Goal: Task Accomplishment & Management: Complete application form

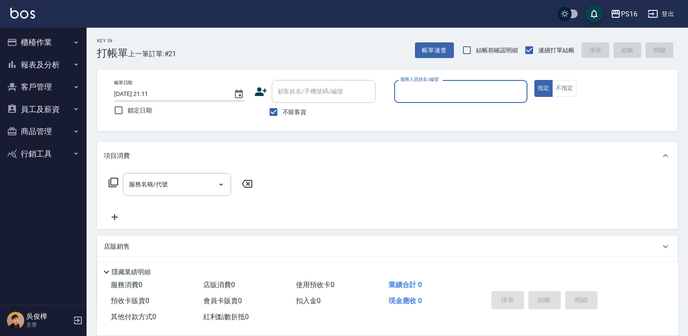
click at [55, 61] on button "報表及分析" at bounding box center [43, 65] width 80 height 22
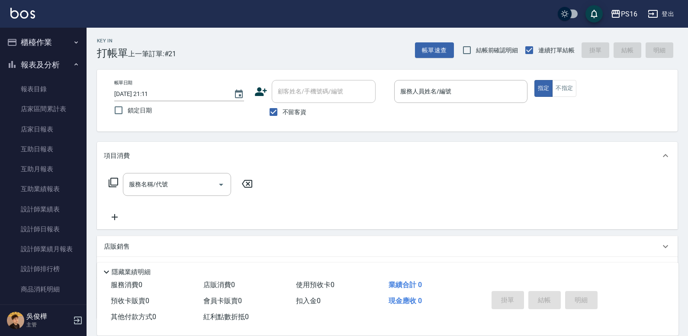
click at [56, 66] on button "報表及分析" at bounding box center [43, 65] width 80 height 22
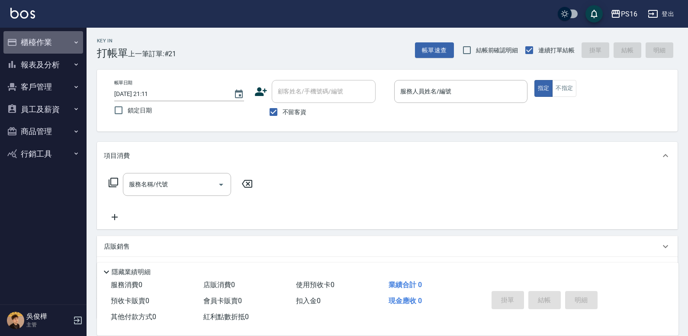
click at [34, 41] on button "櫃檯作業" at bounding box center [43, 42] width 80 height 22
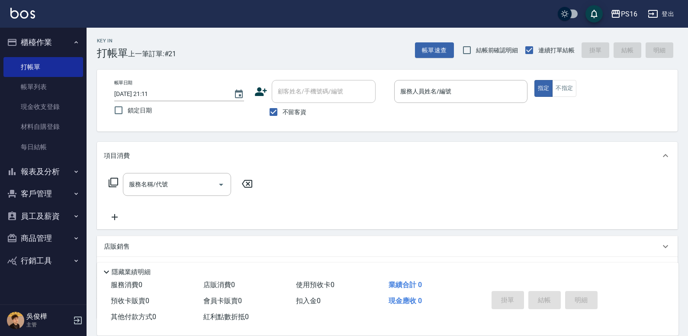
click at [39, 239] on button "商品管理" at bounding box center [43, 238] width 80 height 22
click at [38, 241] on button "商品管理" at bounding box center [43, 238] width 80 height 22
click at [62, 130] on link "材料自購登錄" at bounding box center [43, 127] width 80 height 20
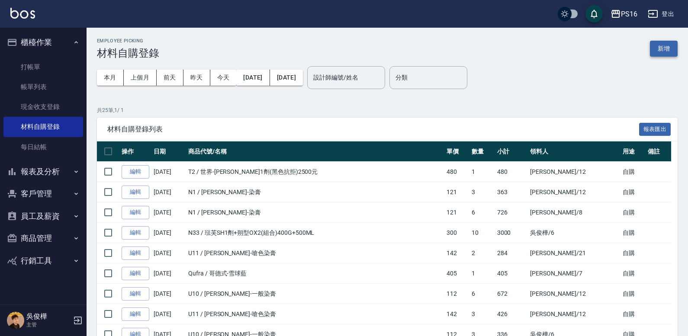
click at [668, 50] on button "新增" at bounding box center [664, 49] width 28 height 16
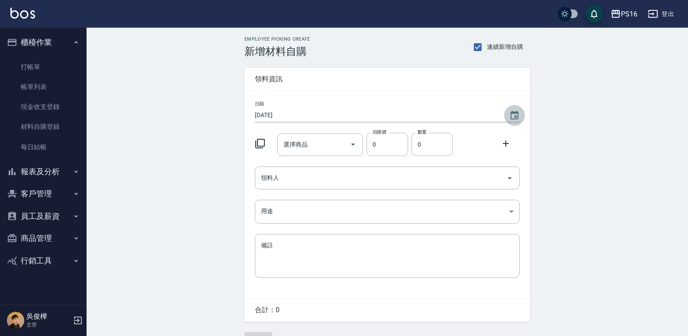
click at [515, 113] on icon "Choose date, selected date is 2025-09-25" at bounding box center [514, 115] width 8 height 9
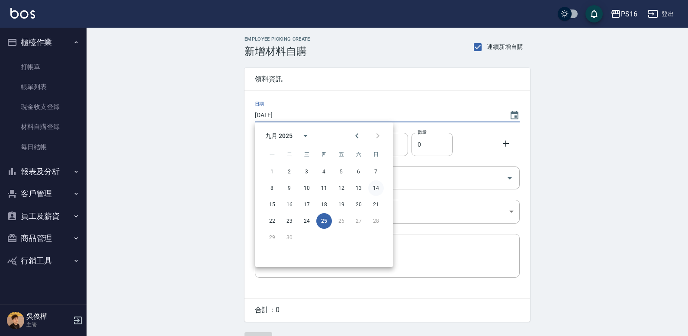
drag, startPoint x: 382, startPoint y: 187, endPoint x: 376, endPoint y: 186, distance: 6.1
click at [382, 187] on button "14" at bounding box center [376, 188] width 16 height 16
type input "[DATE]"
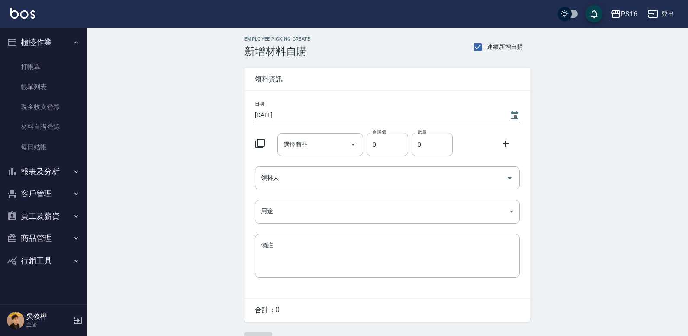
click at [261, 141] on icon at bounding box center [260, 143] width 10 height 10
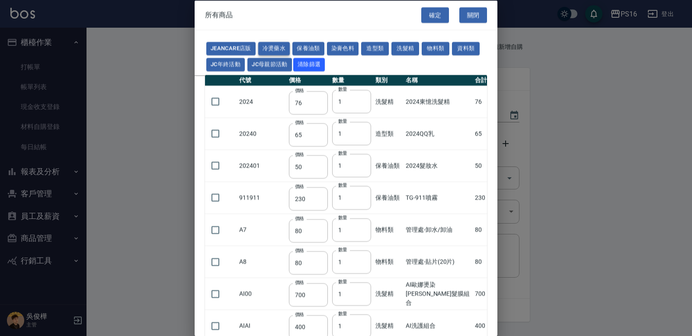
click at [274, 47] on button "冷燙藥水" at bounding box center [274, 48] width 32 height 13
type input "176"
type input "310"
type input "250"
type input "55"
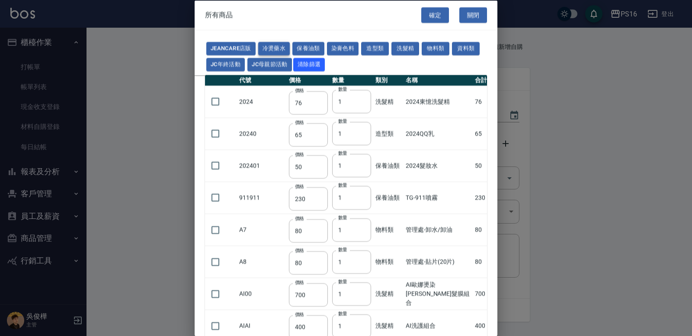
type input "165"
type input "55"
type input "75"
type input "176"
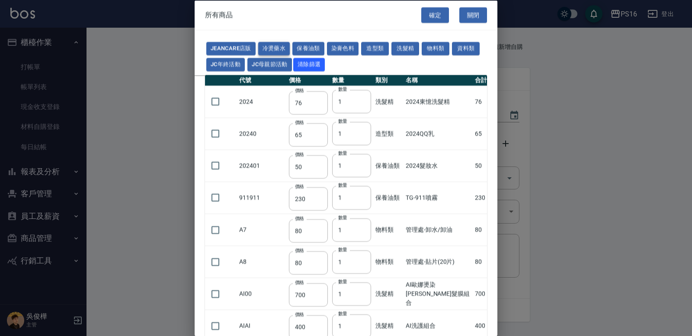
type input "200"
type input "160"
type input "300"
type input "160"
type input "45"
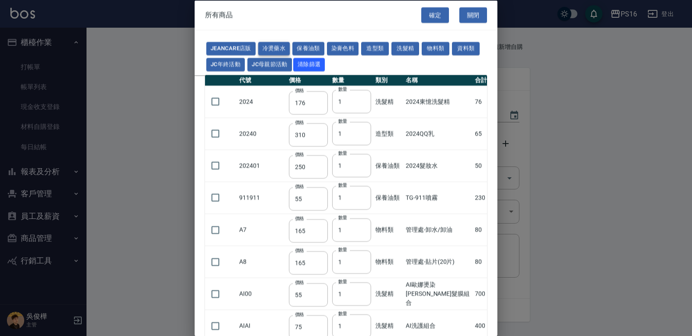
type input "488"
type input "263"
type input "120"
type input "180"
type input "273"
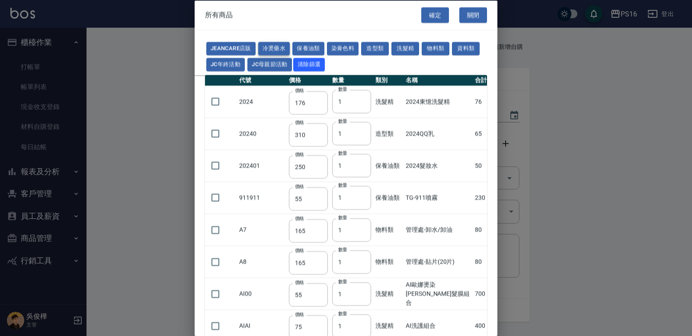
type input "358"
type input "455"
type input "195"
type input "152"
type input "160"
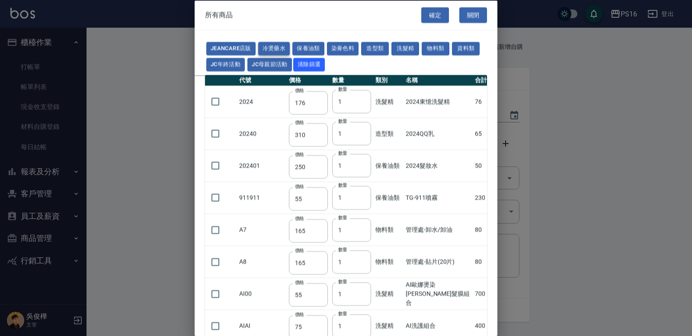
type input "300"
type input "272"
type input "168"
type input "442"
type input "245"
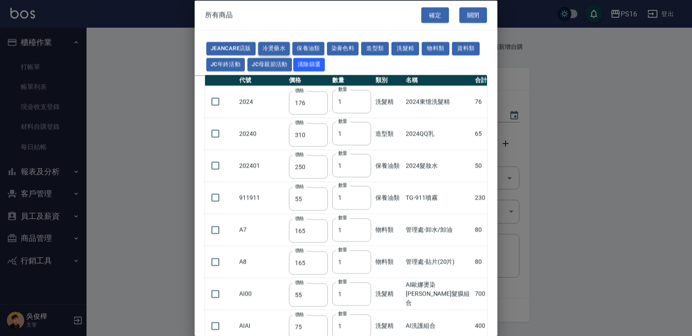
type input "360"
type input "480"
type input "240"
type input "270"
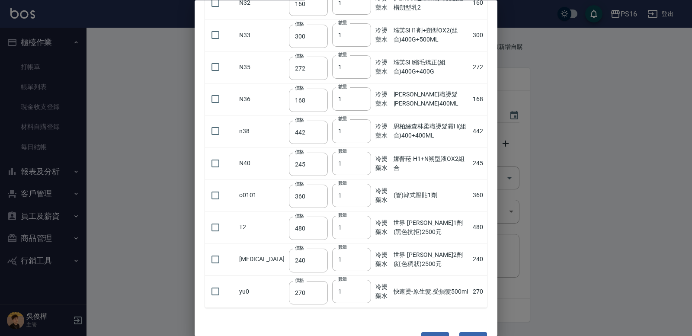
scroll to position [826, 0]
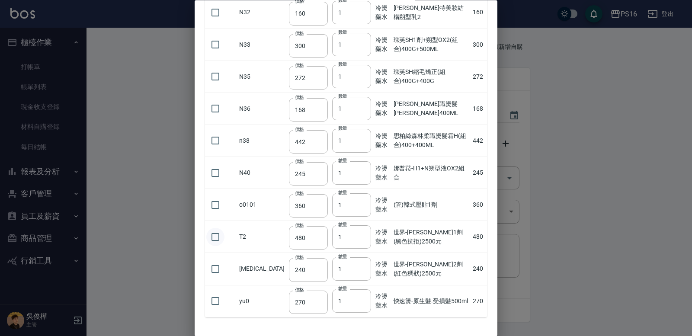
click at [218, 237] on input "checkbox" at bounding box center [215, 237] width 18 height 18
checkbox input "true"
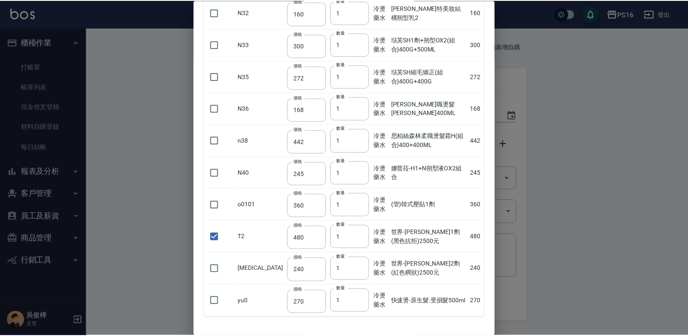
scroll to position [861, 0]
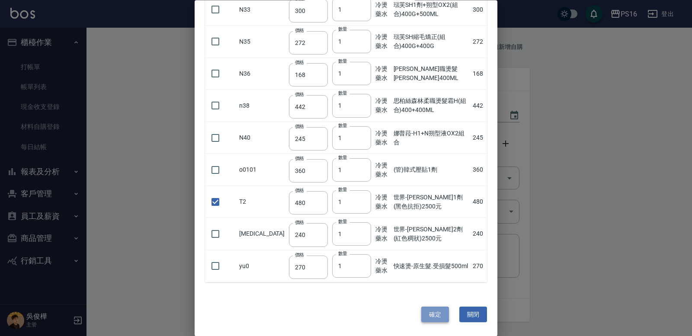
click at [427, 316] on button "確定" at bounding box center [435, 315] width 28 height 16
type input "世界-[PERSON_NAME]1劑(黑色抗拒)2500元"
type input "480"
type input "1"
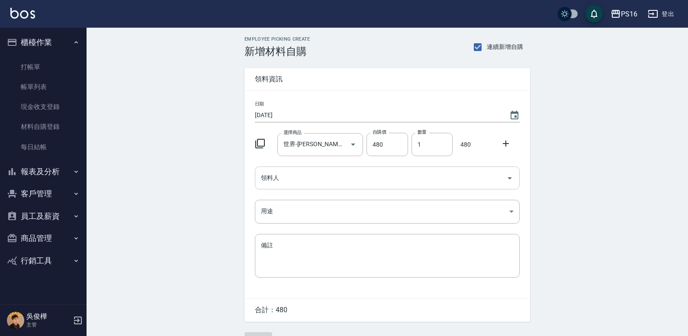
click at [307, 183] on input "領料人" at bounding box center [381, 177] width 244 height 15
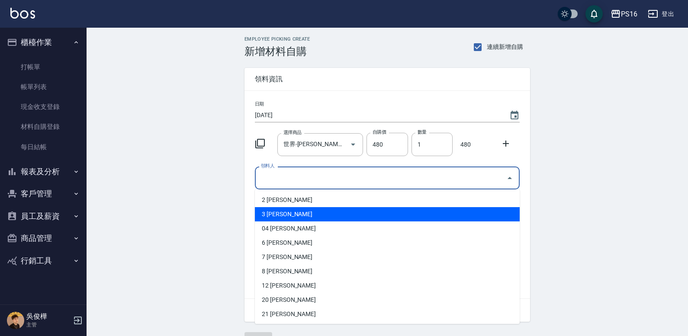
click at [269, 216] on li "3 [PERSON_NAME]" at bounding box center [387, 214] width 265 height 14
type input "簡伃伶"
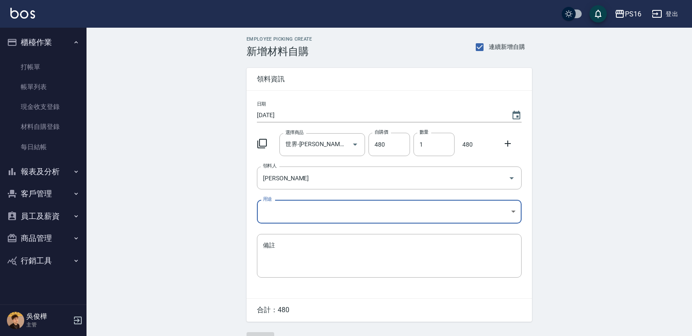
click at [270, 209] on body "PS16 登出 櫃檯作業 打帳單 帳單列表 現金收支登錄 材料自購登錄 每日結帳 報表及分析 報表目錄 店家區間累計表 店家日報表 互助日報表 互助月報表 互…" at bounding box center [346, 178] width 692 height 356
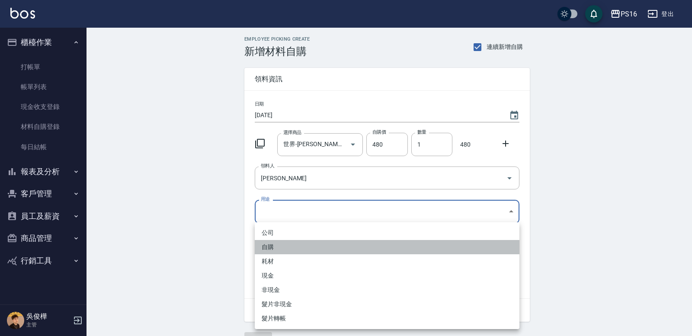
click at [276, 245] on li "自購" at bounding box center [387, 247] width 265 height 14
type input "自購"
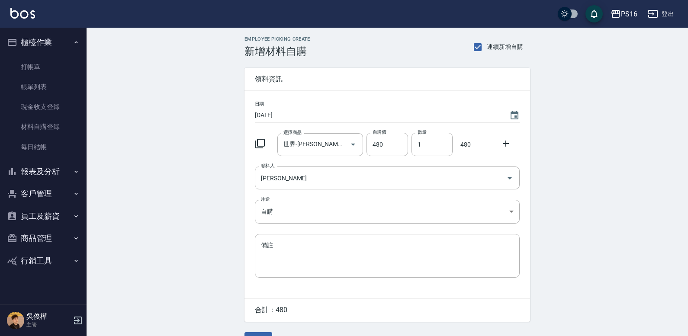
click at [683, 240] on div "Employee Picking Create 新增材料自購 連續新增自購 領料資訊 日期 2025/09/14 選擇商品 世界-伊媚綺1劑(黑色抗拒)250…" at bounding box center [387, 192] width 601 height 329
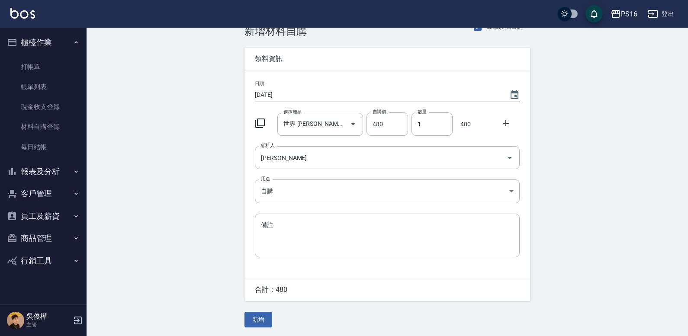
click at [266, 318] on button "新增" at bounding box center [258, 320] width 28 height 16
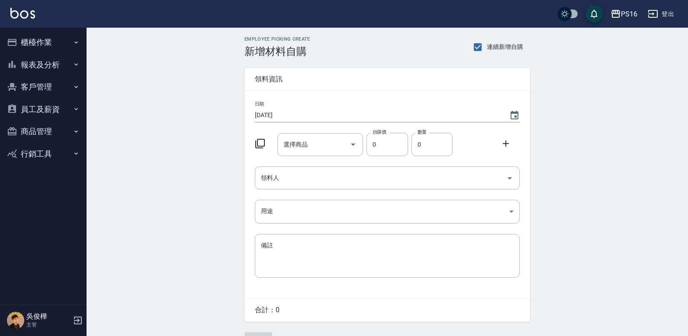
click at [260, 143] on icon at bounding box center [260, 143] width 10 height 10
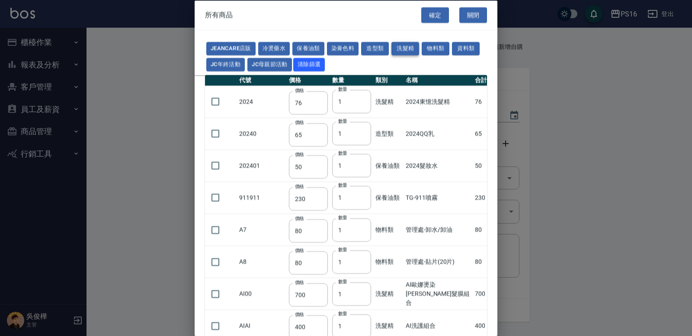
click at [397, 48] on button "洗髮精" at bounding box center [405, 48] width 28 height 13
type input "700"
type input "400"
type input "600"
type input "420"
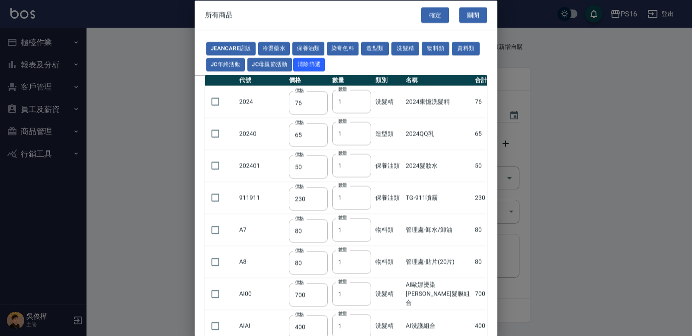
type input "175"
type input "455"
type input "100"
type input "592"
type input "630"
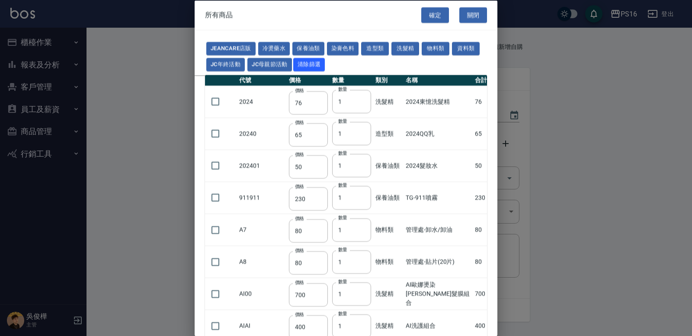
type input "630"
type input "448"
type input "200"
type input "420"
type input "990"
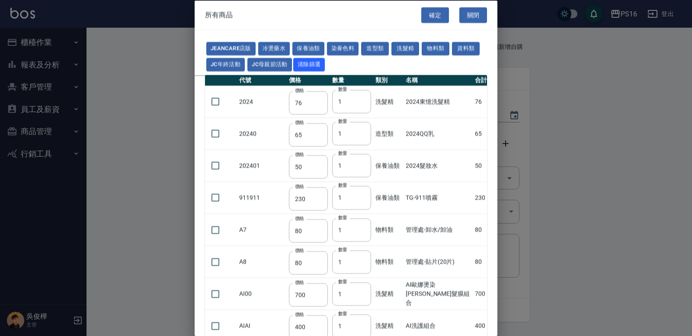
type input "416"
type input "900"
type input "308"
type input "500"
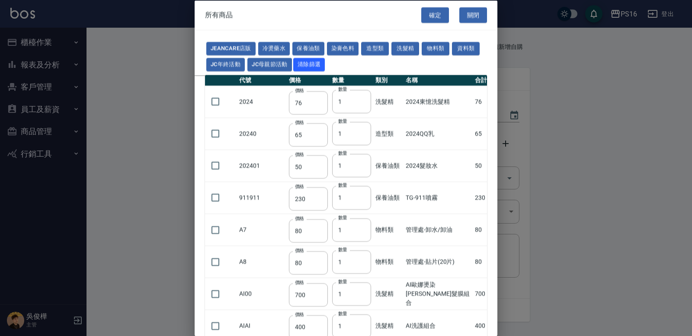
type input "650"
type input "400"
type input "500"
type input "450"
type input "1200"
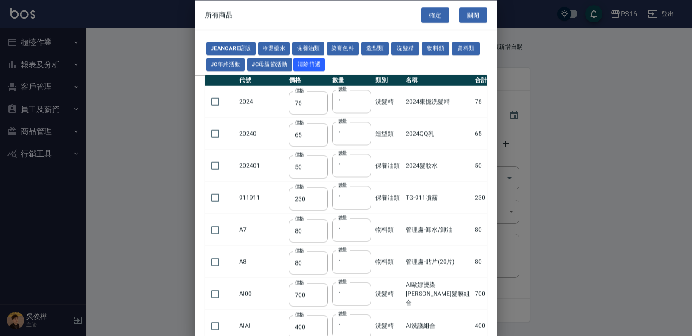
type input "760"
type input "560"
type input "520"
type input "140"
type input "483"
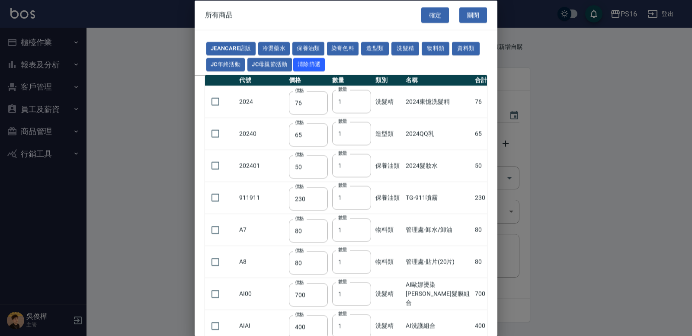
type input "483"
type input "518"
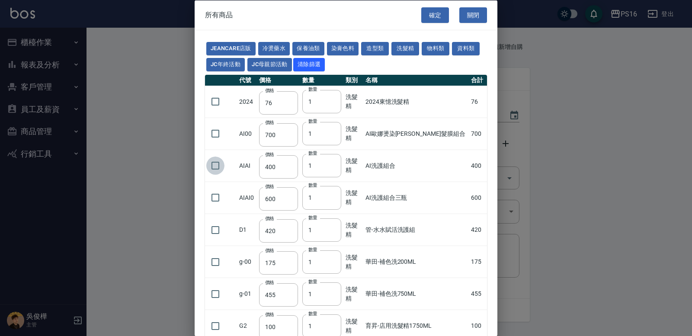
click at [213, 165] on input "checkbox" at bounding box center [215, 166] width 18 height 18
checkbox input "true"
click at [425, 12] on button "確定" at bounding box center [435, 15] width 28 height 16
type input "AI洗護組合"
type input "400"
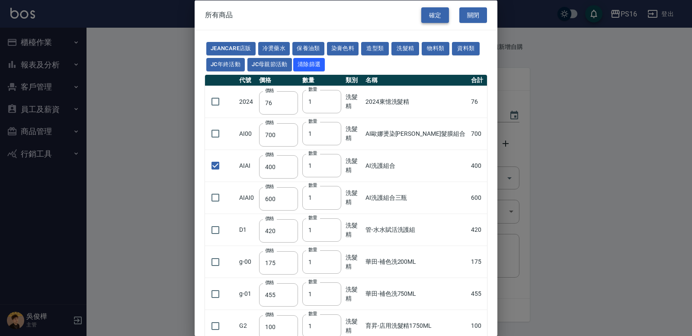
type input "1"
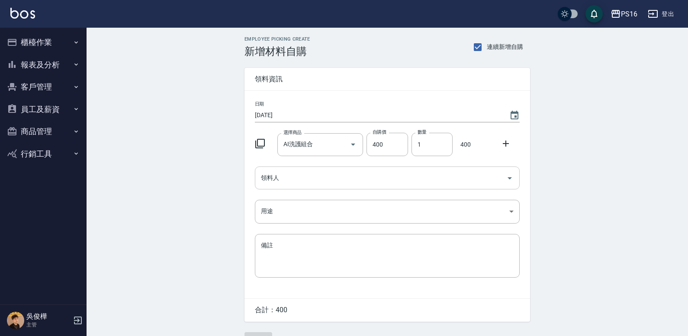
click at [268, 179] on input "領料人" at bounding box center [381, 177] width 244 height 15
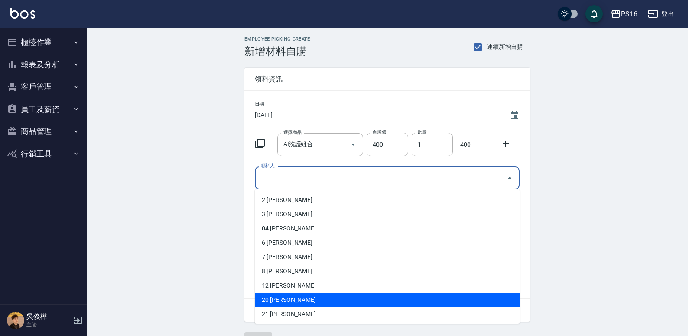
click at [282, 300] on li "20 [PERSON_NAME]" at bounding box center [387, 300] width 265 height 14
type input "黃姿庭"
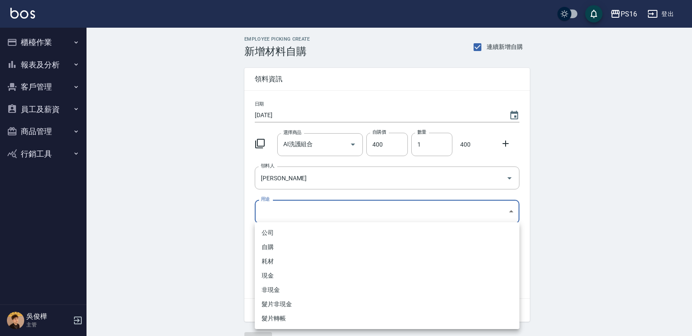
click at [269, 215] on body "PS16 登出 櫃檯作業 打帳單 帳單列表 現金收支登錄 材料自購登錄 每日結帳 報表及分析 報表目錄 店家區間累計表 店家日報表 互助日報表 互助月報表 互…" at bounding box center [346, 178] width 692 height 356
click at [273, 241] on li "自購" at bounding box center [387, 247] width 265 height 14
type input "自購"
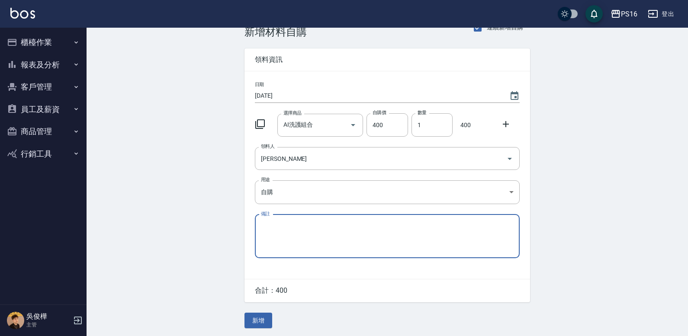
scroll to position [22, 0]
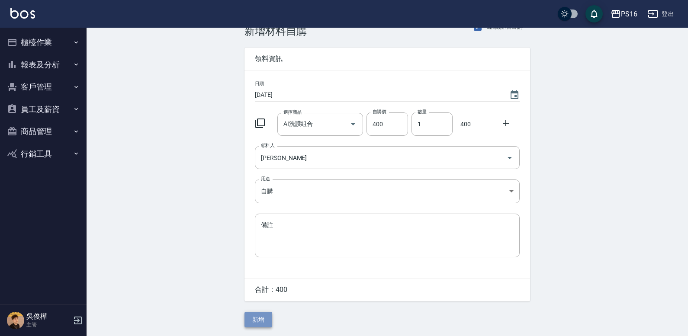
click at [264, 316] on button "新增" at bounding box center [258, 320] width 28 height 16
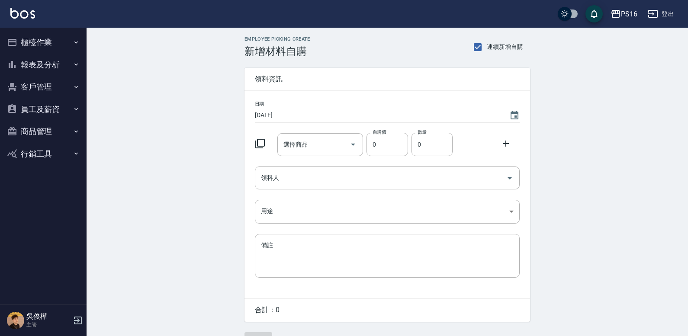
click at [261, 141] on icon at bounding box center [260, 143] width 10 height 10
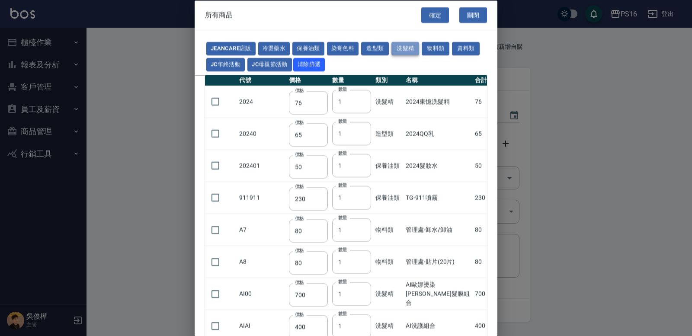
click at [411, 48] on button "洗髮精" at bounding box center [405, 48] width 28 height 13
type input "700"
type input "400"
type input "600"
type input "420"
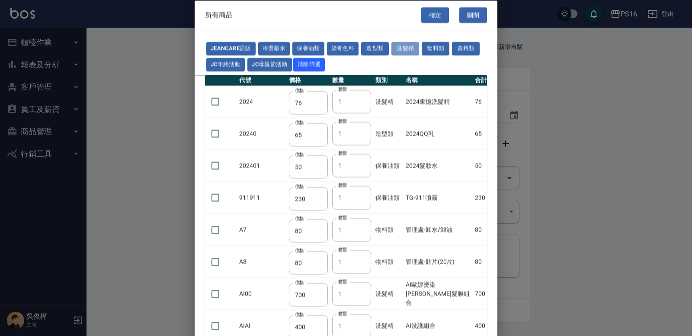
type input "175"
type input "455"
type input "100"
type input "592"
type input "630"
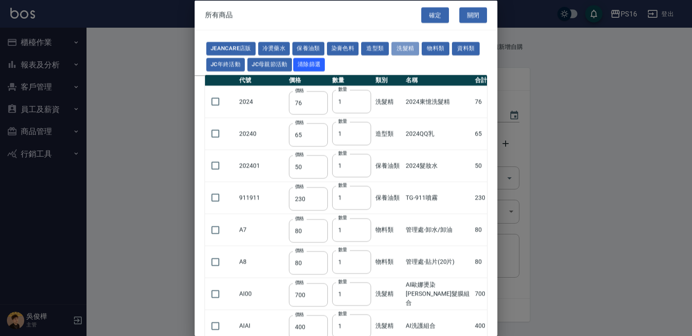
type input "630"
type input "448"
type input "200"
type input "420"
type input "990"
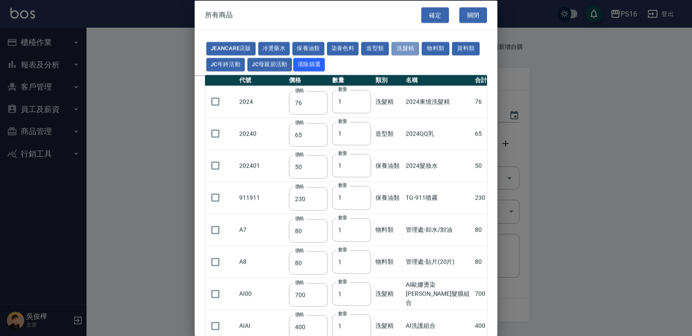
type input "416"
type input "900"
type input "308"
type input "500"
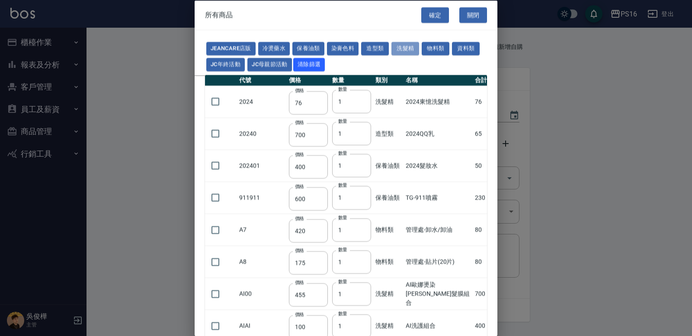
type input "650"
type input "400"
type input "500"
type input "450"
type input "1200"
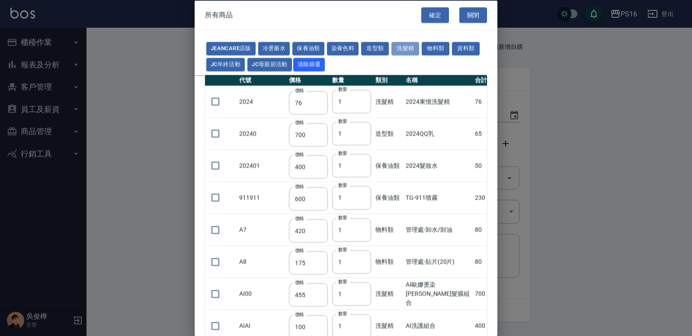
type input "760"
type input "560"
type input "520"
type input "140"
type input "483"
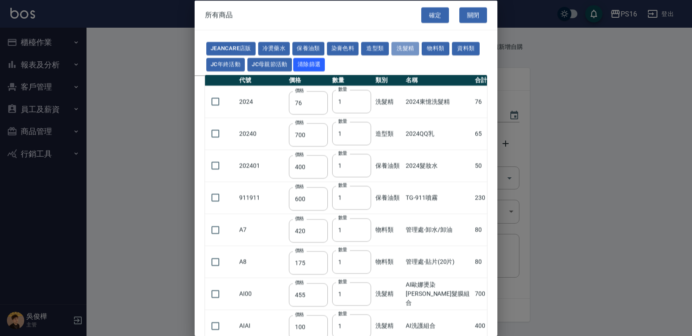
type input "483"
type input "518"
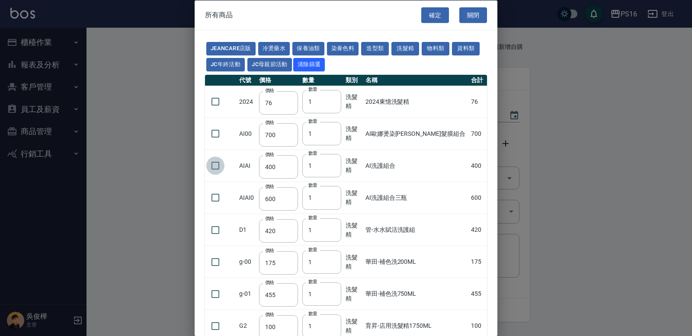
click at [215, 171] on input "checkbox" at bounding box center [215, 166] width 18 height 18
checkbox input "true"
click at [434, 16] on button "確定" at bounding box center [435, 15] width 28 height 16
type input "AI洗護組合"
type input "400"
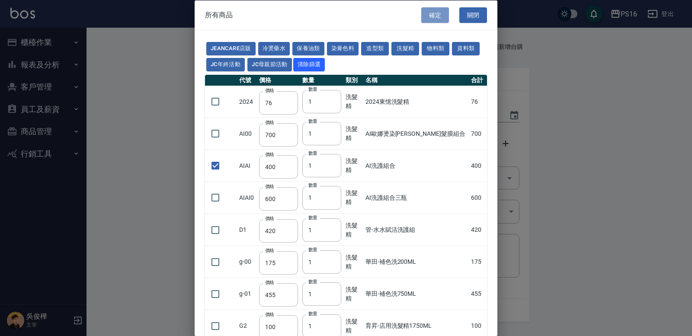
type input "1"
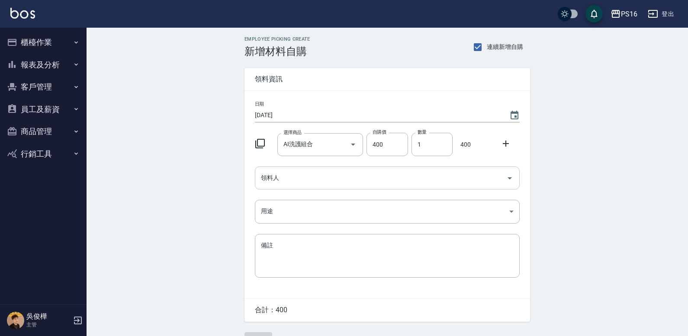
click at [327, 173] on input "領料人" at bounding box center [381, 177] width 244 height 15
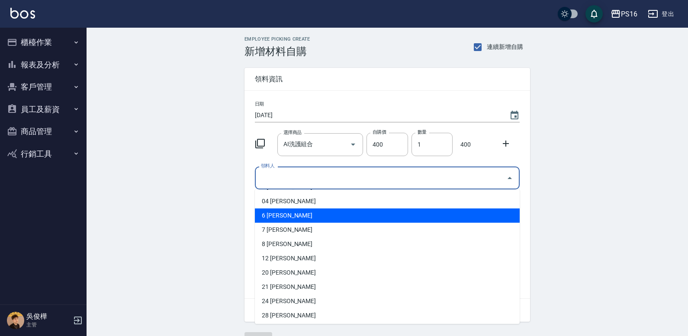
scroll to position [32, 0]
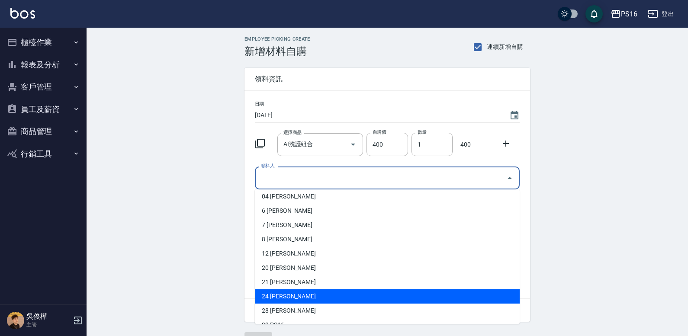
click at [275, 297] on li "24 程孜揚" at bounding box center [387, 296] width 265 height 14
type input "[PERSON_NAME]"
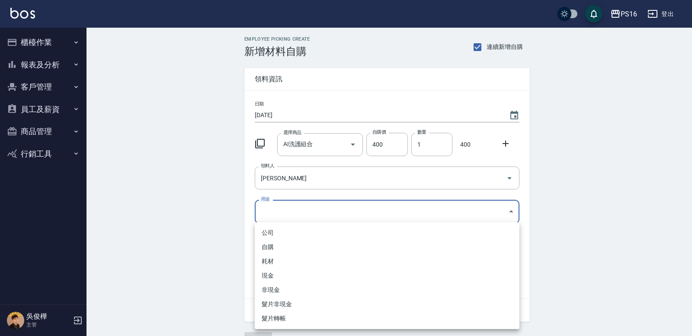
click at [273, 210] on body "PS16 登出 櫃檯作業 打帳單 帳單列表 現金收支登錄 材料自購登錄 每日結帳 報表及分析 報表目錄 店家區間累計表 店家日報表 互助日報表 互助月報表 互…" at bounding box center [346, 178] width 692 height 356
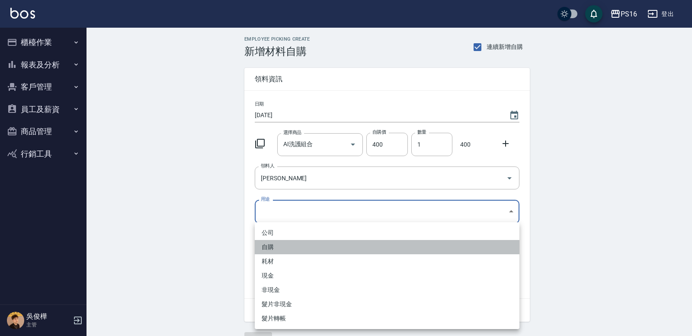
click at [271, 244] on li "自購" at bounding box center [387, 247] width 265 height 14
type input "自購"
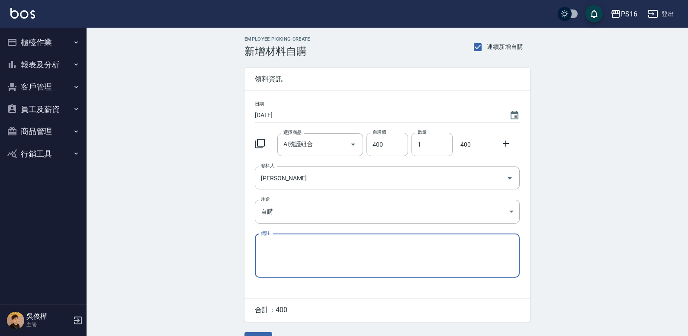
scroll to position [22, 0]
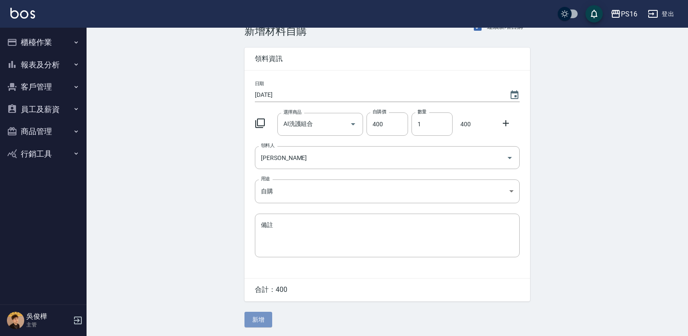
click at [257, 323] on button "新增" at bounding box center [258, 320] width 28 height 16
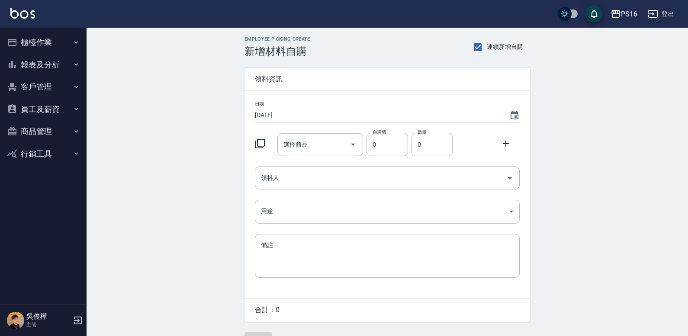
click at [256, 142] on icon at bounding box center [260, 143] width 10 height 10
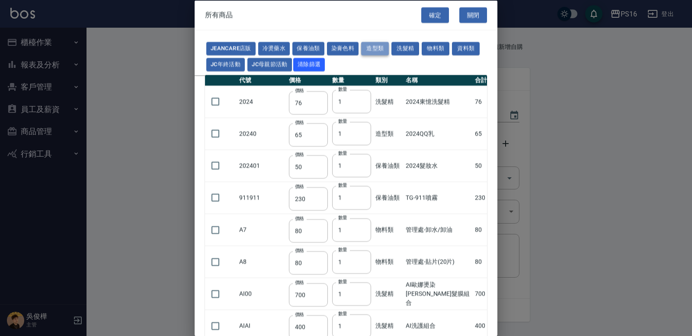
click at [374, 43] on button "造型類" at bounding box center [375, 48] width 28 height 13
type input "65"
type input "150"
type input "120"
type input "170"
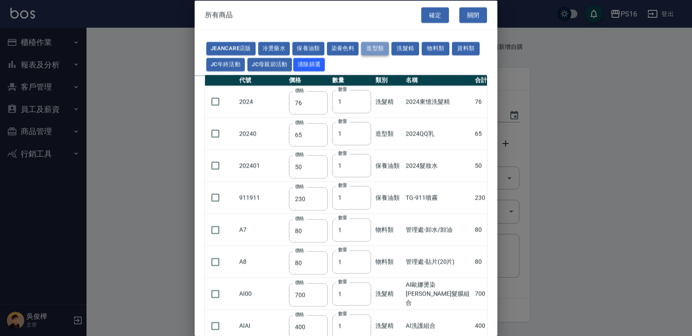
type input "280"
type input "440"
type input "110"
type input "312"
type input "328"
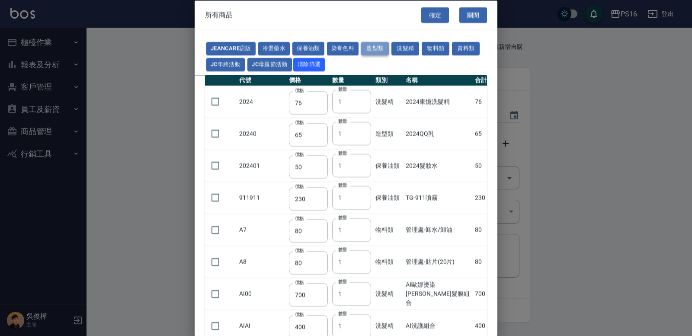
type input "298"
type input "119"
type input "405"
type input "338"
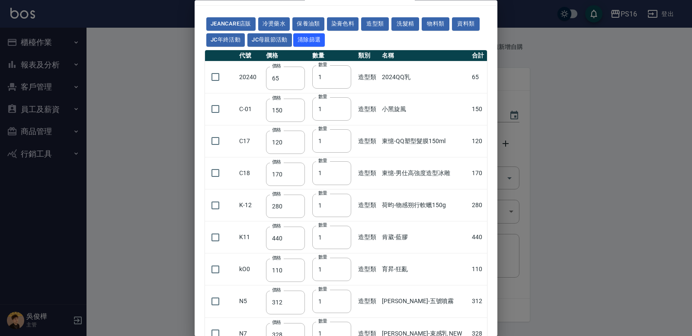
scroll to position [59, 0]
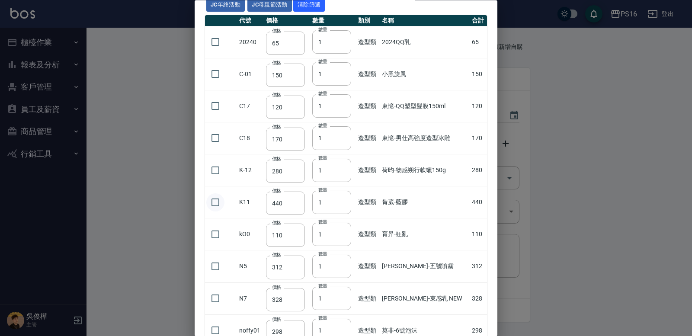
click at [219, 201] on input "checkbox" at bounding box center [215, 202] width 18 height 18
checkbox input "true"
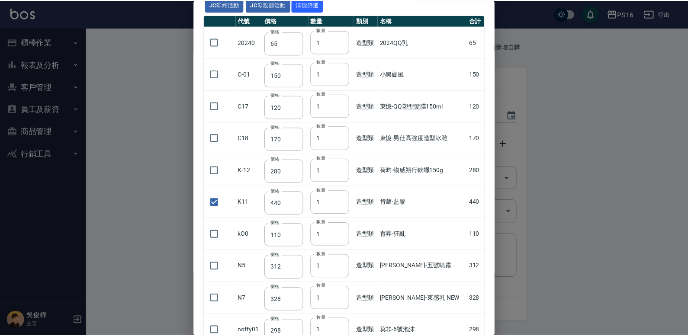
scroll to position [0, 0]
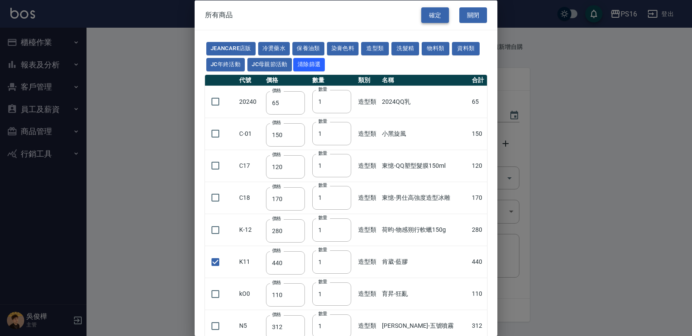
click at [422, 13] on button "確定" at bounding box center [435, 15] width 28 height 16
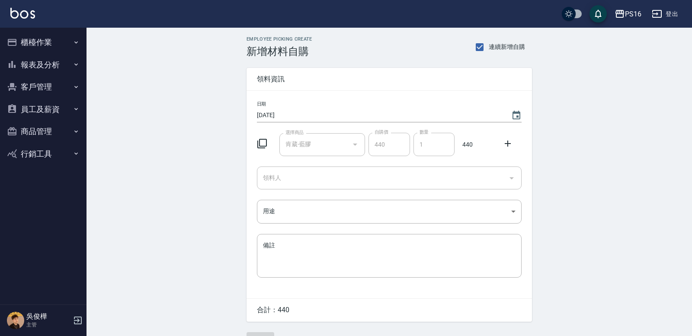
type input "肯葳-藍膠"
type input "440"
type input "1"
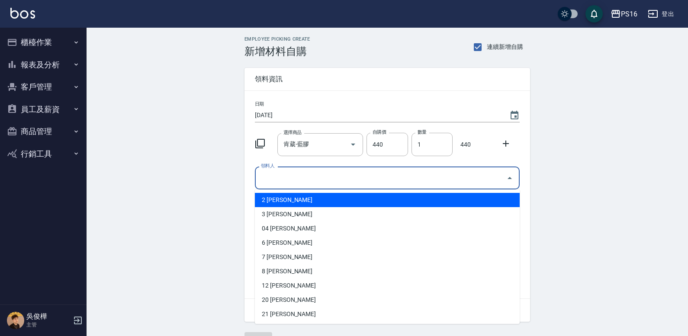
click at [295, 178] on input "領料人" at bounding box center [381, 177] width 244 height 15
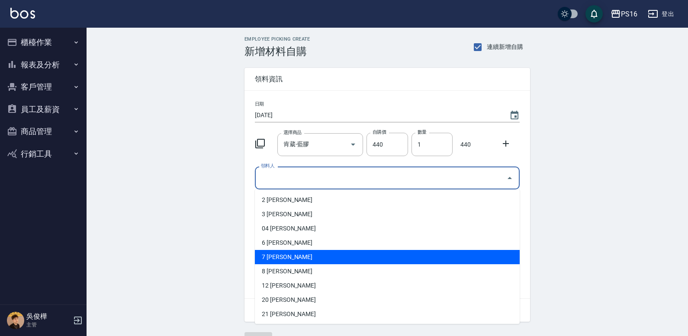
drag, startPoint x: 263, startPoint y: 260, endPoint x: 265, endPoint y: 255, distance: 5.6
click at [264, 257] on li "7 [PERSON_NAME]" at bounding box center [387, 257] width 265 height 14
type input "張惠娟"
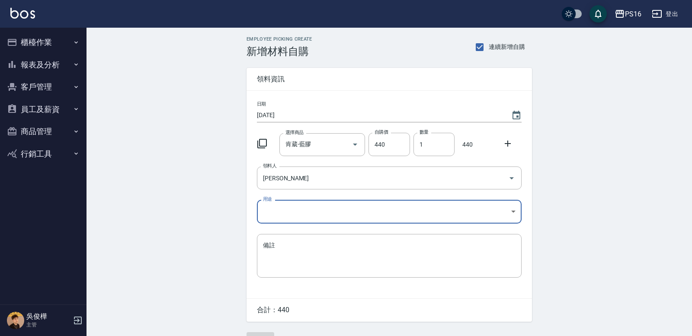
click at [271, 212] on body "PS16 登出 櫃檯作業 打帳單 帳單列表 現金收支登錄 材料自購登錄 每日結帳 報表及分析 報表目錄 店家區間累計表 店家日報表 互助日報表 互助月報表 互…" at bounding box center [346, 178] width 692 height 356
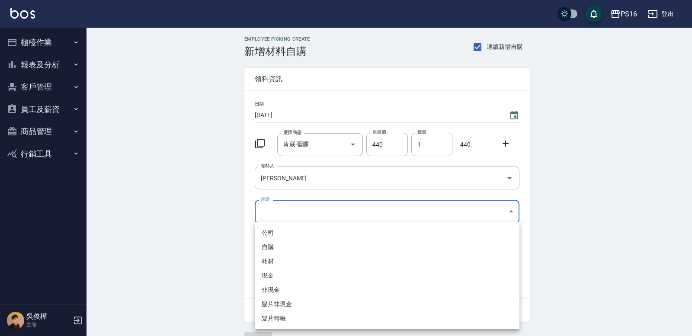
click at [272, 240] on ul "公司 自購 耗材 現金 非現金 髮片非現金 髮片轉帳" at bounding box center [387, 275] width 265 height 107
click at [340, 249] on li "自購" at bounding box center [387, 247] width 265 height 14
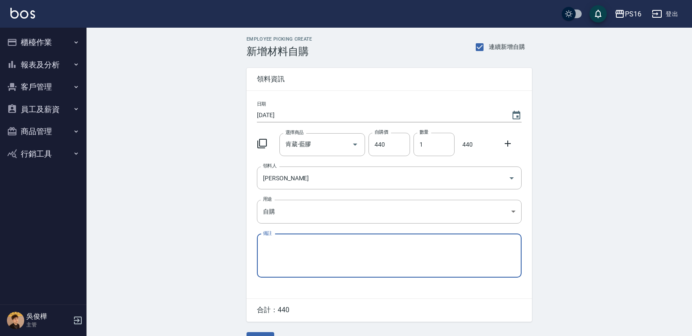
type input "自購"
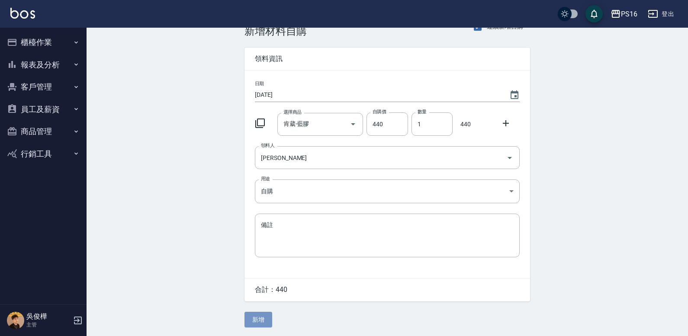
click at [260, 316] on button "新增" at bounding box center [258, 320] width 28 height 16
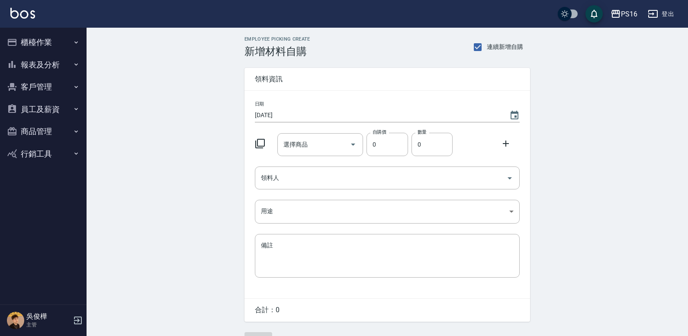
click at [259, 144] on icon at bounding box center [260, 143] width 10 height 10
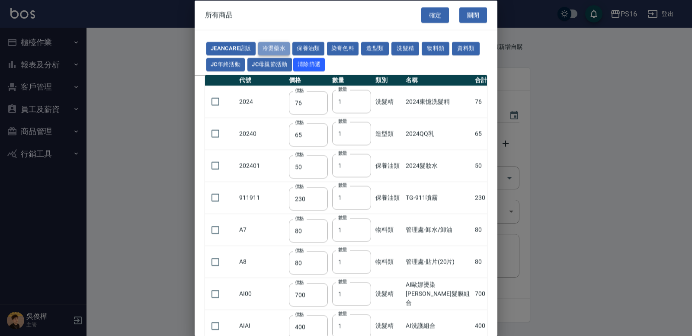
click at [265, 42] on button "冷燙藥水" at bounding box center [274, 48] width 32 height 13
type input "176"
type input "310"
type input "250"
type input "55"
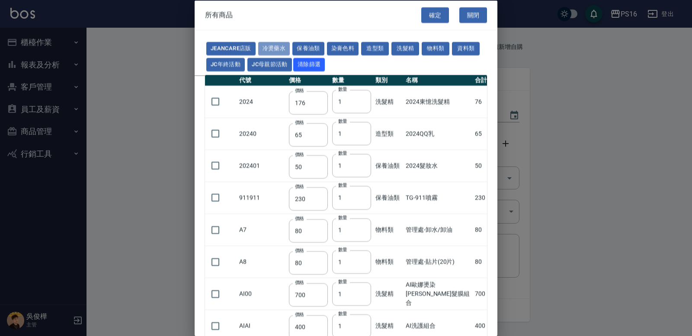
type input "165"
type input "55"
type input "75"
type input "176"
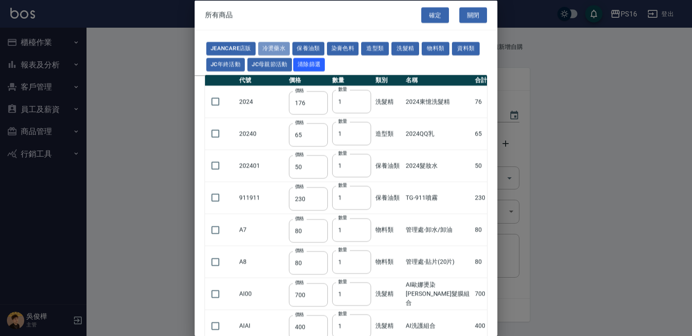
type input "200"
type input "160"
type input "300"
type input "160"
type input "45"
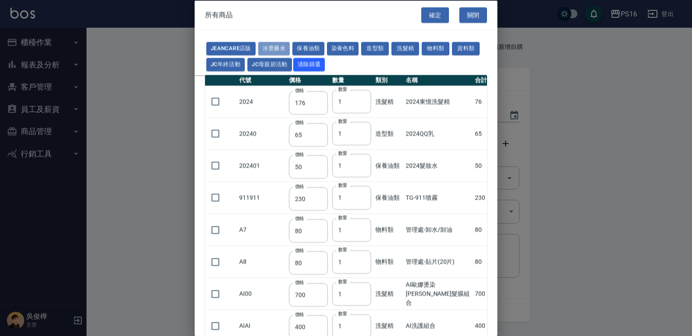
type input "488"
type input "263"
type input "120"
type input "180"
type input "273"
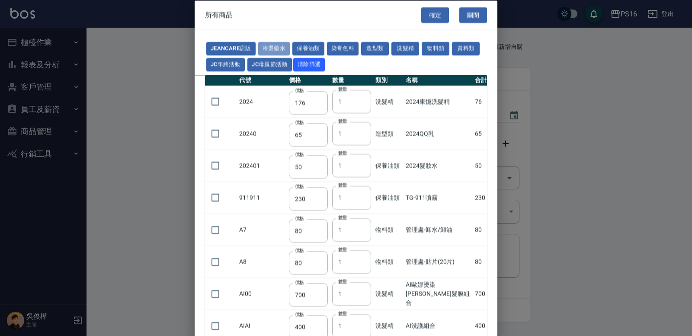
type input "358"
type input "455"
type input "195"
type input "152"
type input "160"
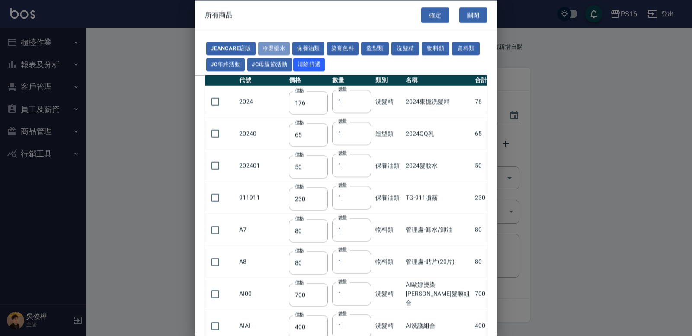
type input "300"
type input "272"
type input "168"
type input "442"
type input "245"
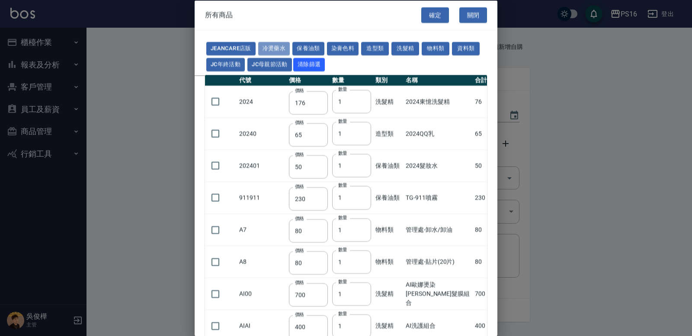
type input "360"
type input "480"
type input "240"
type input "270"
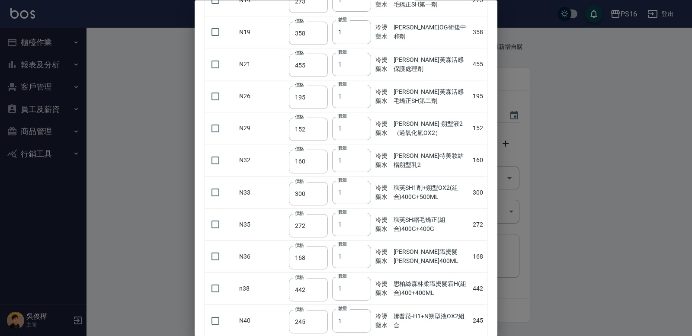
scroll to position [673, 0]
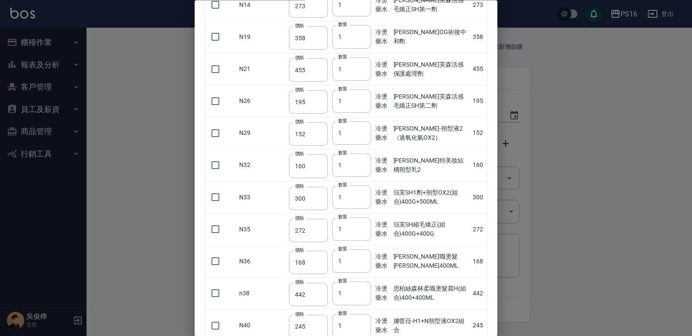
drag, startPoint x: 493, startPoint y: 208, endPoint x: 489, endPoint y: 192, distance: 16.9
drag, startPoint x: 489, startPoint y: 191, endPoint x: 486, endPoint y: 168, distance: 23.2
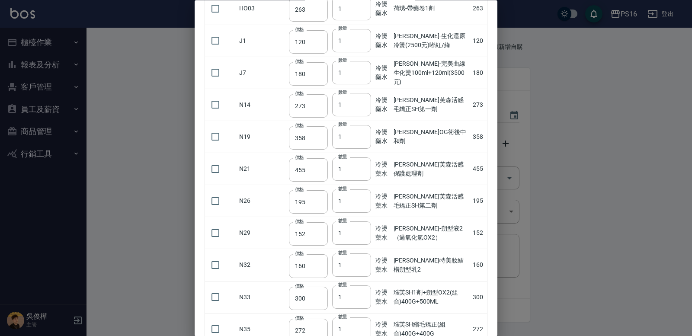
scroll to position [539, 0]
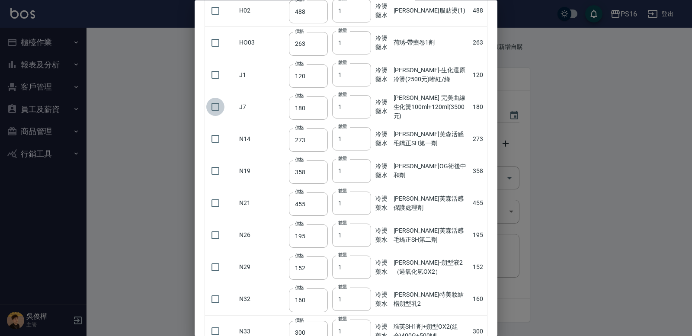
click at [214, 105] on input "checkbox" at bounding box center [215, 107] width 18 height 18
checkbox input "true"
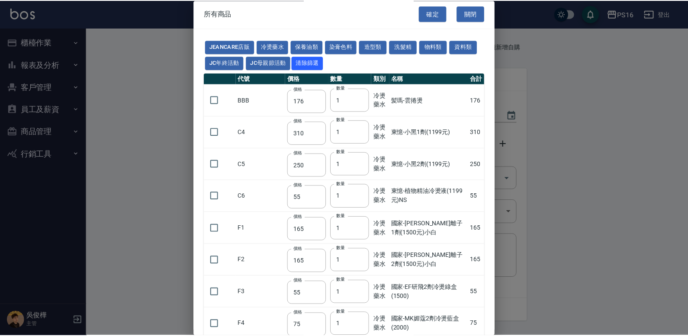
scroll to position [0, 0]
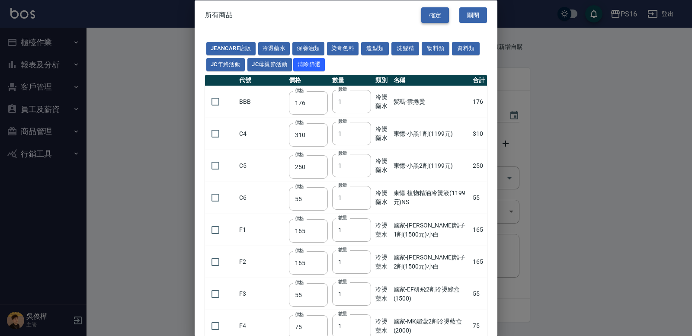
click at [439, 16] on button "確定" at bounding box center [435, 15] width 28 height 16
type input "伊黛莉雅-完美曲線生化燙100ml+120ml(3500元)"
type input "180"
type input "1"
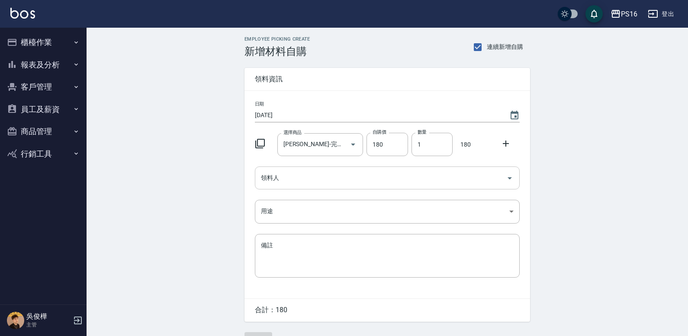
click at [294, 181] on input "領料人" at bounding box center [381, 177] width 244 height 15
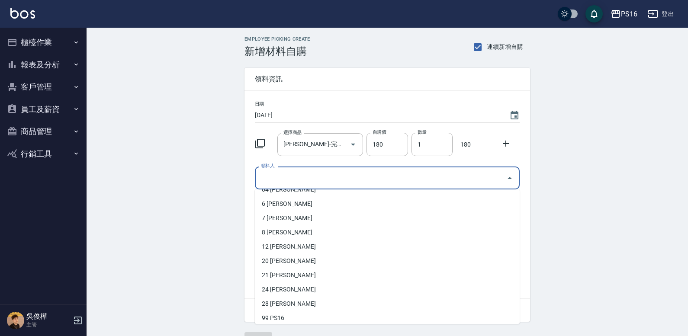
scroll to position [54, 0]
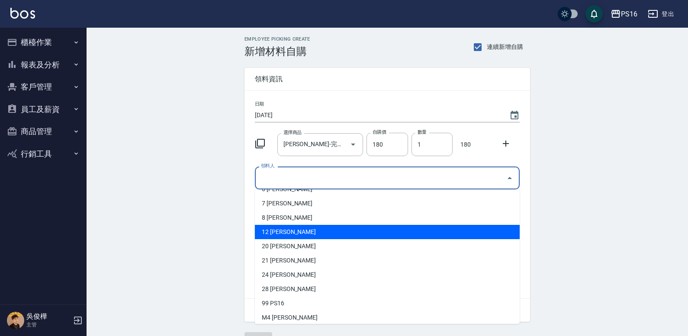
click at [298, 227] on li "12 林俞萱" at bounding box center [387, 232] width 265 height 14
type input "[PERSON_NAME]"
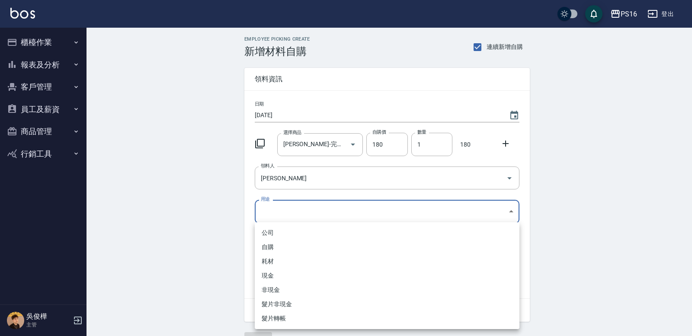
drag, startPoint x: 281, startPoint y: 202, endPoint x: 283, endPoint y: 214, distance: 12.0
click at [282, 204] on body "PS16 登出 櫃檯作業 打帳單 帳單列表 現金收支登錄 材料自購登錄 每日結帳 報表及分析 報表目錄 店家區間累計表 店家日報表 互助日報表 互助月報表 互…" at bounding box center [346, 178] width 692 height 356
click at [280, 249] on li "自購" at bounding box center [387, 247] width 265 height 14
type input "自購"
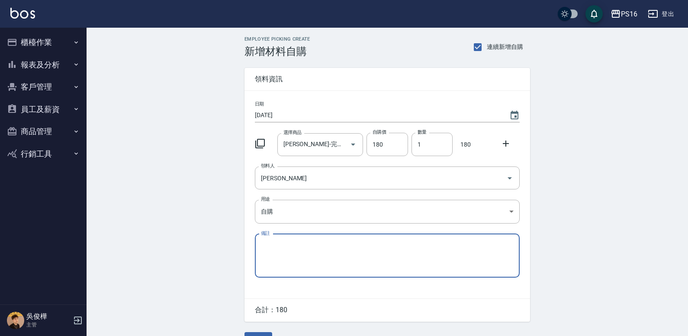
scroll to position [22, 0]
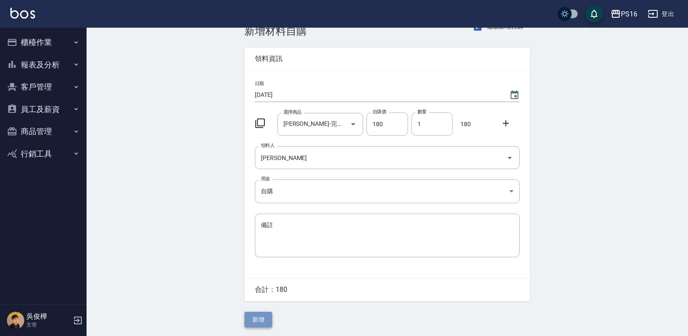
click at [258, 317] on button "新增" at bounding box center [258, 320] width 28 height 16
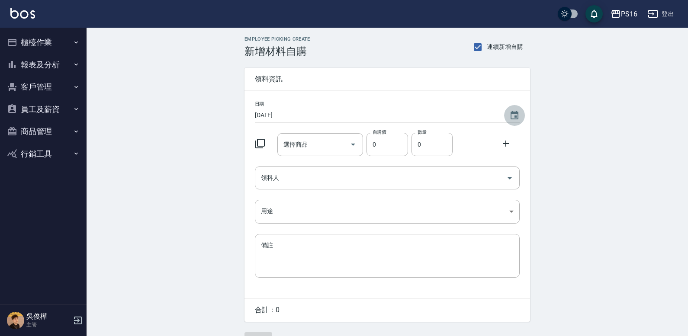
click at [509, 115] on button "Choose date, selected date is 2025-09-14" at bounding box center [514, 115] width 21 height 21
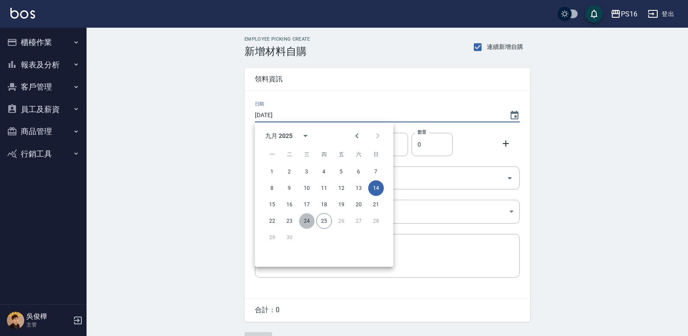
click at [301, 220] on button "24" at bounding box center [307, 221] width 16 height 16
type input "[DATE]"
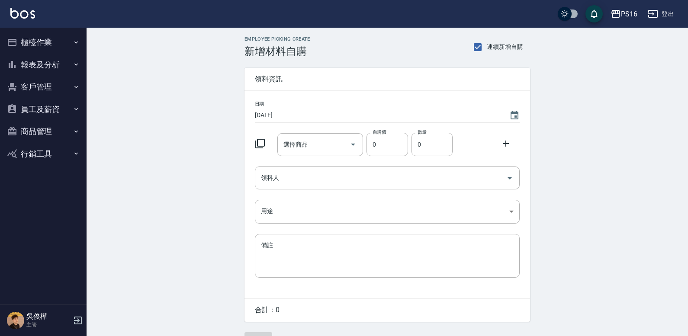
drag, startPoint x: 219, startPoint y: 192, endPoint x: 231, endPoint y: 177, distance: 19.1
click at [223, 191] on div "Employee Picking Create 新增材料自購 連續新增自購 領料資訊 日期 2025/09/24 選擇商品 選擇商品 自購價 0 自購價 數量…" at bounding box center [387, 192] width 601 height 329
click at [263, 145] on icon at bounding box center [260, 143] width 10 height 10
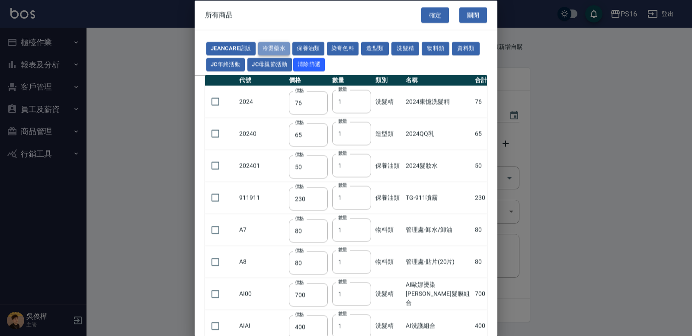
click at [284, 46] on button "冷燙藥水" at bounding box center [274, 48] width 32 height 13
type input "176"
type input "310"
type input "250"
type input "55"
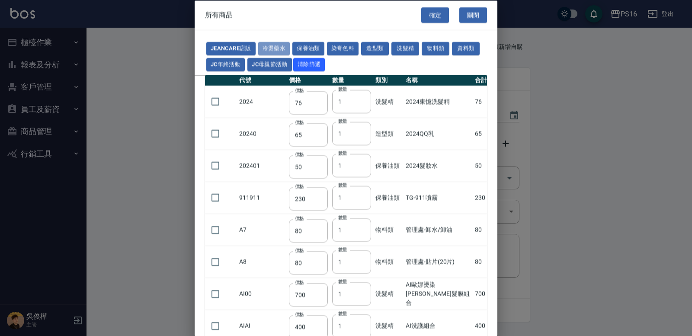
type input "165"
type input "55"
type input "75"
type input "176"
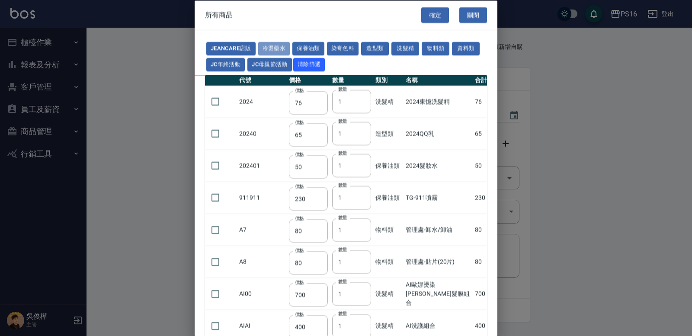
type input "200"
type input "160"
type input "300"
type input "160"
type input "45"
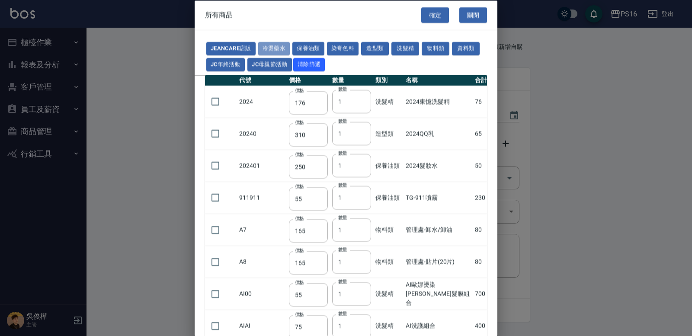
type input "488"
type input "263"
type input "120"
type input "180"
type input "273"
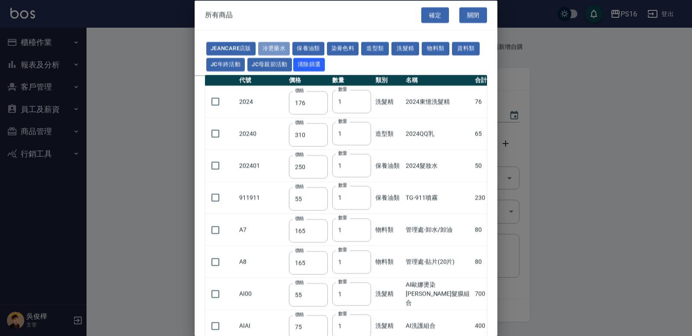
type input "358"
type input "455"
type input "195"
type input "152"
type input "160"
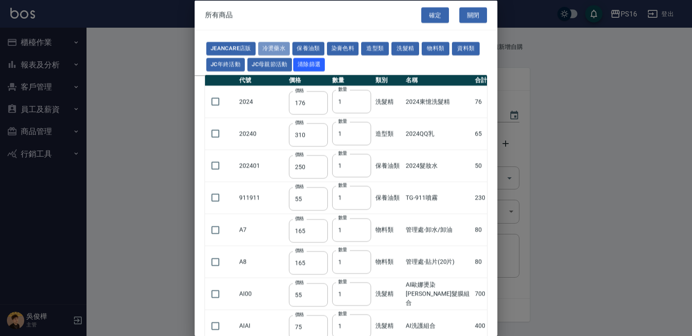
type input "300"
type input "272"
type input "168"
type input "442"
type input "245"
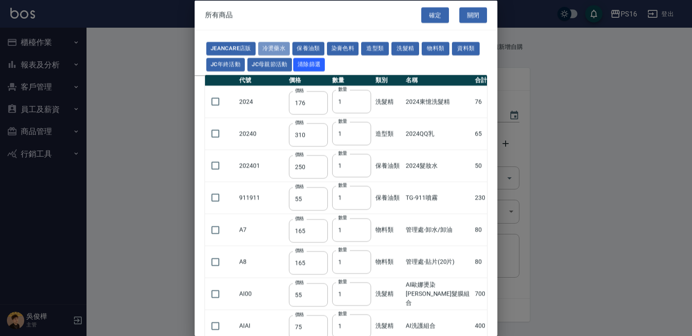
type input "360"
type input "480"
type input "240"
type input "270"
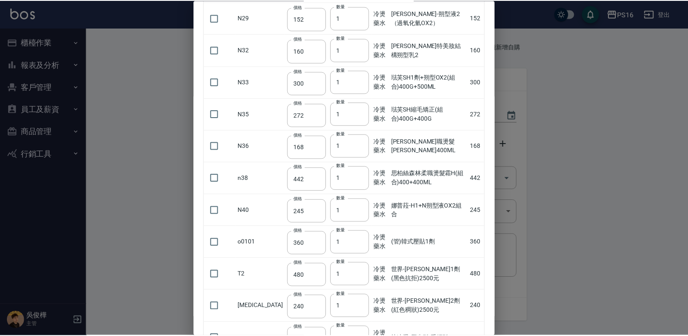
scroll to position [861, 0]
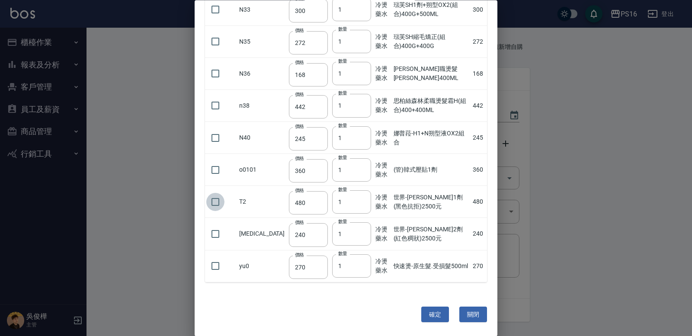
click at [218, 202] on input "checkbox" at bounding box center [215, 202] width 18 height 18
checkbox input "true"
click at [436, 311] on button "確定" at bounding box center [435, 315] width 28 height 16
type input "世界-伊媚綺1劑(黑色抗拒)2500元"
type input "480"
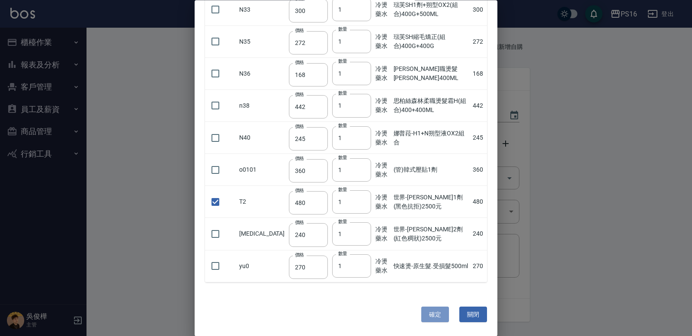
type input "1"
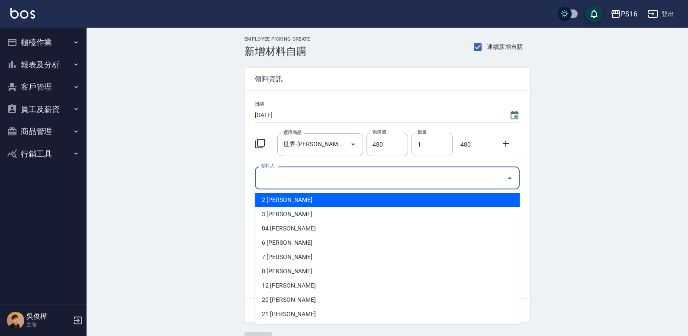
click at [297, 171] on input "領料人" at bounding box center [381, 177] width 244 height 15
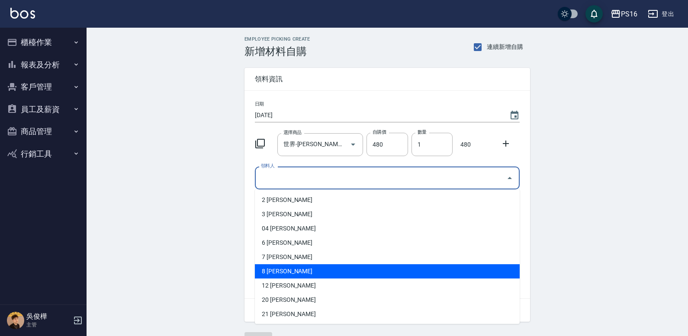
click at [276, 272] on li "8 簡君文" at bounding box center [387, 271] width 265 height 14
type input "[PERSON_NAME]"
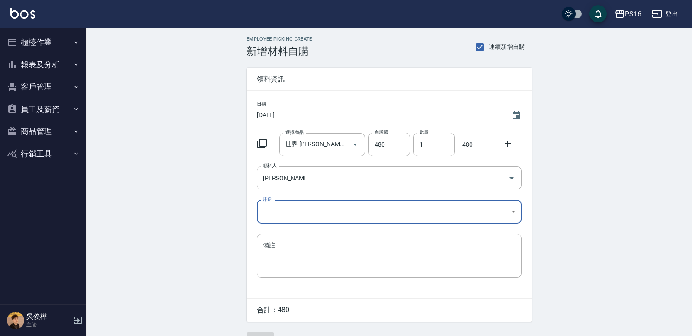
click at [264, 218] on body "PS16 登出 櫃檯作業 打帳單 帳單列表 現金收支登錄 材料自購登錄 每日結帳 報表及分析 報表目錄 店家區間累計表 店家日報表 互助日報表 互助月報表 互…" at bounding box center [346, 178] width 692 height 356
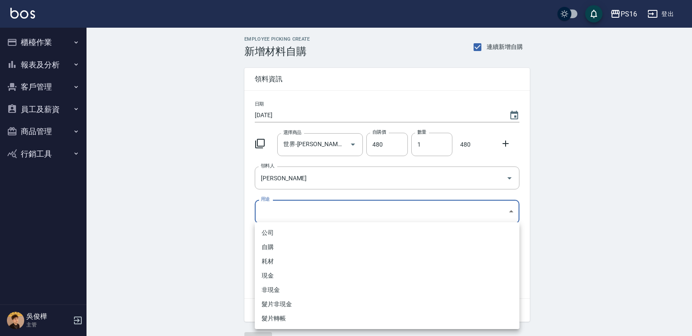
click at [269, 244] on li "自購" at bounding box center [387, 247] width 265 height 14
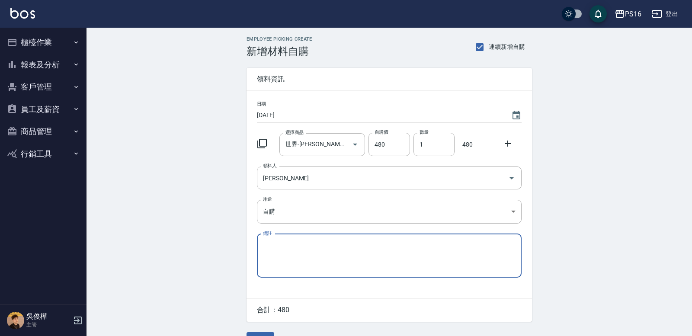
type input "自購"
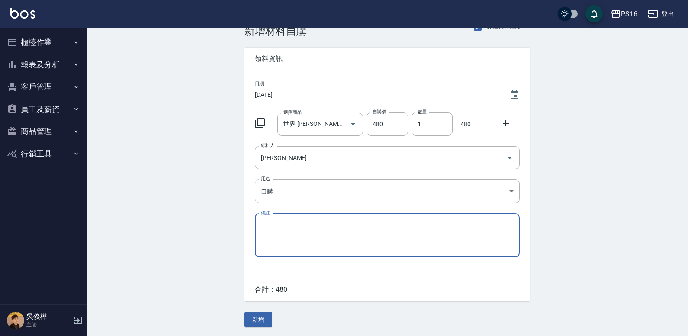
click at [260, 317] on button "新增" at bounding box center [258, 320] width 28 height 16
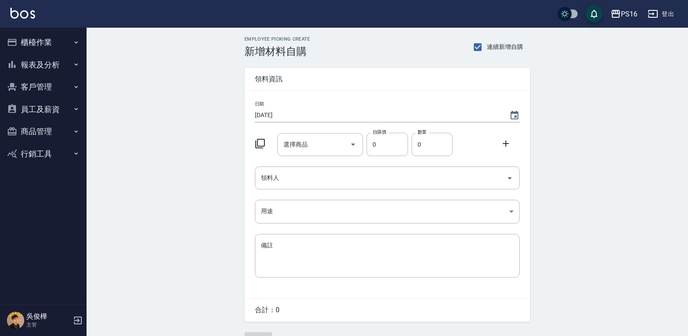
click at [131, 115] on div "Employee Picking Create 新增材料自購 連續新增自購 領料資訊 日期 [DATE] 選擇商品 選擇商品 自購價 0 自購價 數量 0 數…" at bounding box center [387, 192] width 601 height 329
drag, startPoint x: 287, startPoint y: 77, endPoint x: 256, endPoint y: 79, distance: 31.7
click at [256, 79] on span "領料資訊" at bounding box center [387, 79] width 265 height 9
click at [233, 83] on div "Employee Picking Create 新增材料自購 連續新增自購 領料資訊 日期 [DATE] 選擇商品 選擇商品 自購價 0 自購價 數量 0 數…" at bounding box center [387, 192] width 601 height 329
click at [270, 139] on div at bounding box center [262, 143] width 22 height 16
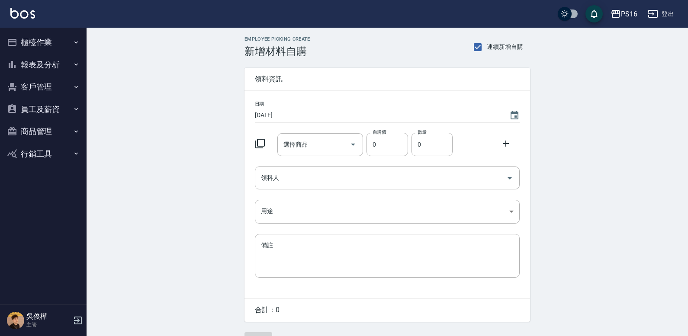
click at [258, 145] on icon at bounding box center [260, 143] width 10 height 10
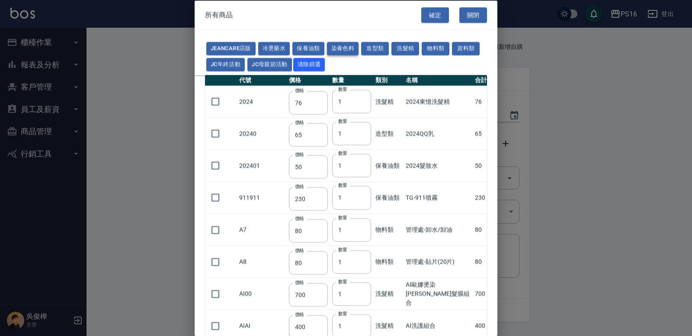
click at [343, 45] on button "染膏色料" at bounding box center [343, 48] width 32 height 13
type input "150"
type input "160"
type input "800"
type input "160"
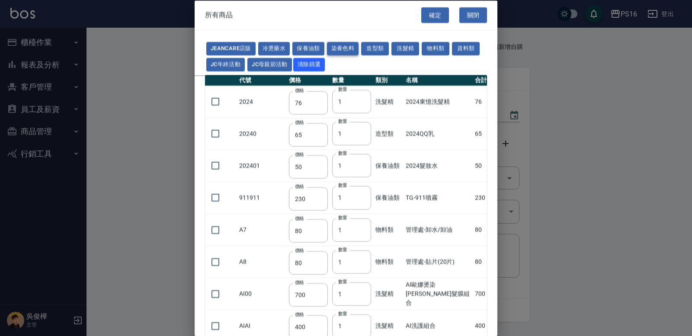
type input "224"
type input "840"
type input "110"
type input "180"
type input "250"
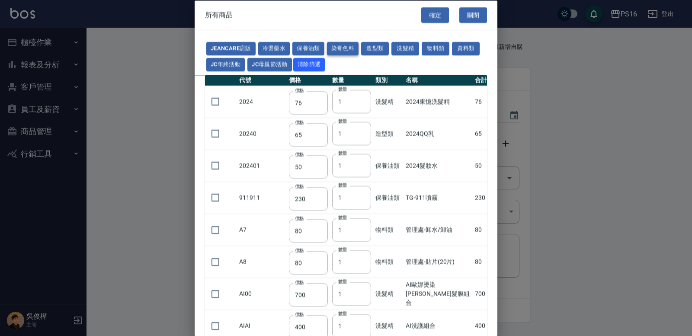
type input "121"
type input "222"
type input "840"
type input "700"
type input "675"
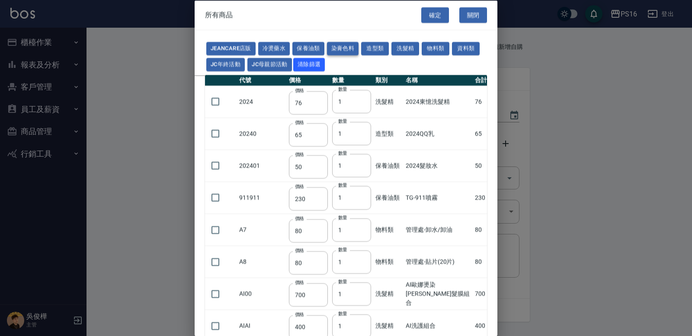
type input "250"
type input "600"
type input "200"
type input "112"
type input "142"
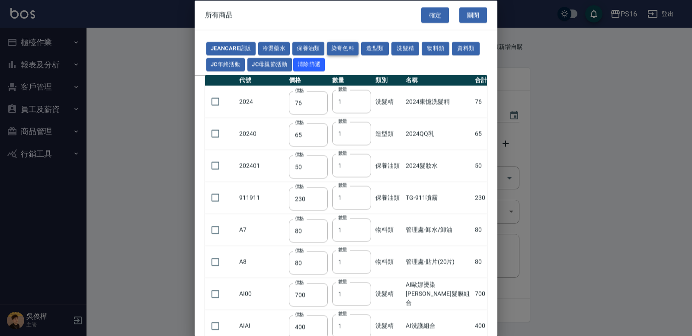
type input "1100"
type input "350"
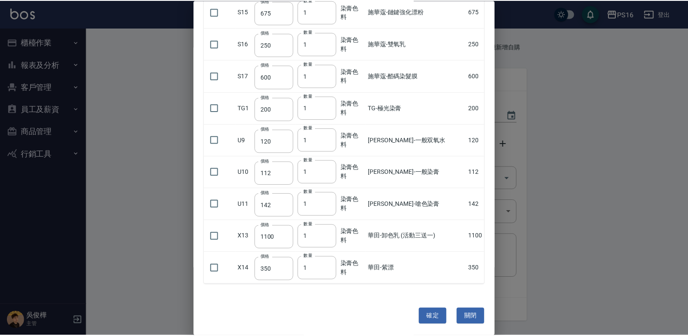
scroll to position [509, 0]
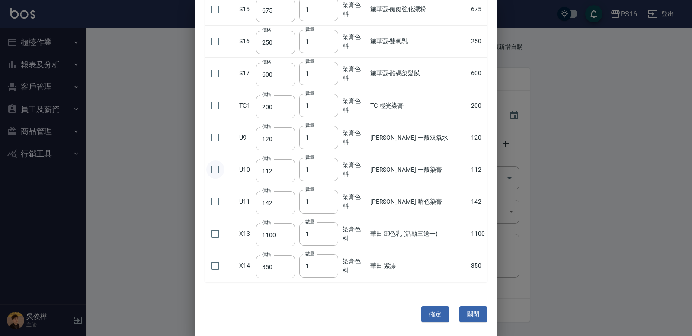
click at [217, 173] on input "checkbox" at bounding box center [215, 170] width 18 height 18
checkbox input "true"
click at [218, 198] on input "checkbox" at bounding box center [215, 202] width 18 height 18
checkbox input "true"
click at [333, 168] on input "2" at bounding box center [318, 169] width 39 height 23
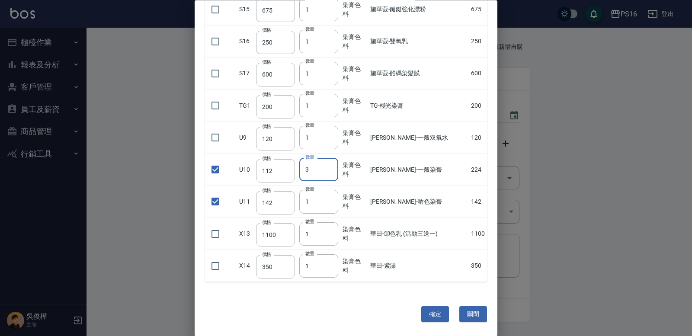
click at [333, 168] on input "3" at bounding box center [318, 169] width 39 height 23
click at [333, 168] on input "4" at bounding box center [318, 169] width 39 height 23
type input "3"
click at [333, 172] on input "3" at bounding box center [318, 169] width 39 height 23
click at [335, 199] on input "2" at bounding box center [318, 201] width 39 height 23
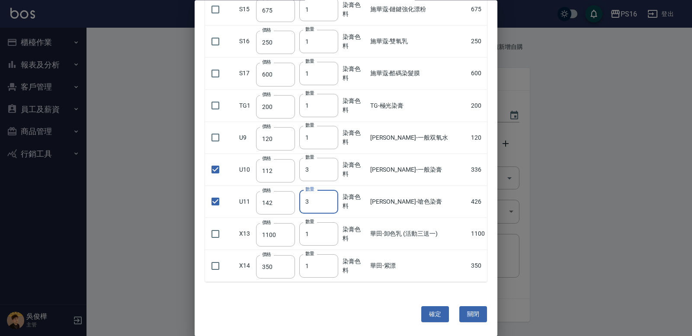
click at [335, 199] on input "3" at bounding box center [318, 201] width 39 height 23
click at [335, 199] on input "4" at bounding box center [318, 201] width 39 height 23
click at [335, 199] on input "5" at bounding box center [318, 201] width 39 height 23
click at [335, 199] on input "6" at bounding box center [318, 201] width 39 height 23
click at [335, 199] on input "7" at bounding box center [318, 201] width 39 height 23
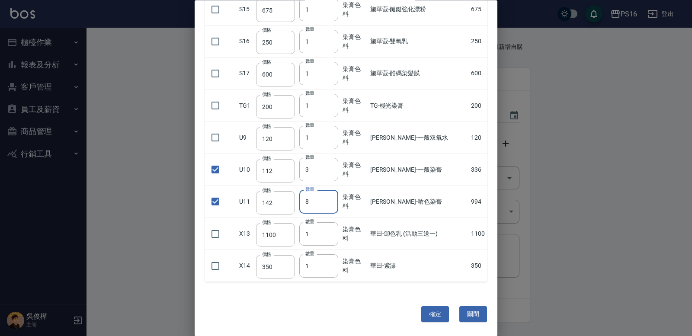
click at [335, 199] on input "8" at bounding box center [318, 201] width 39 height 23
type input "9"
click at [336, 200] on input "9" at bounding box center [318, 201] width 39 height 23
click at [426, 311] on button "確定" at bounding box center [435, 315] width 28 height 16
type input "[PERSON_NAME]-一般染膏"
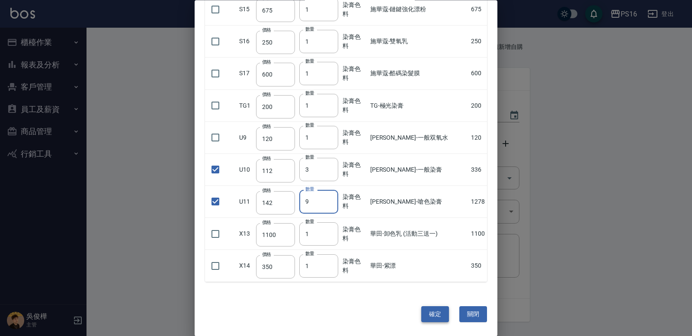
type input "112"
type input "3"
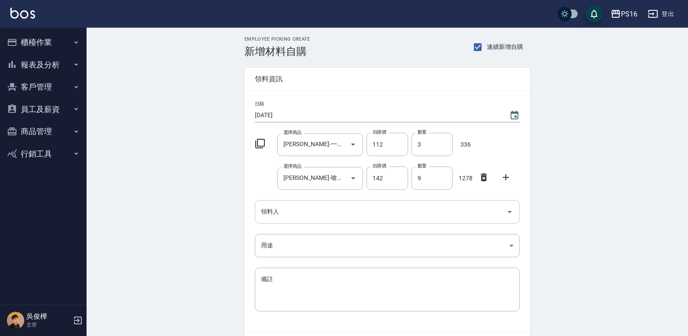
click at [314, 217] on input "領料人" at bounding box center [381, 211] width 244 height 15
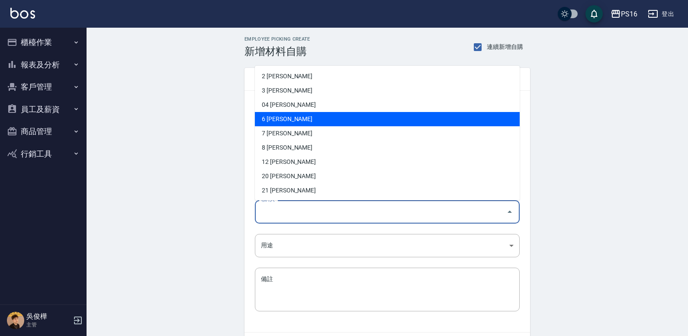
click at [300, 121] on li "6 [PERSON_NAME]" at bounding box center [387, 119] width 265 height 14
type input "吳俊樺"
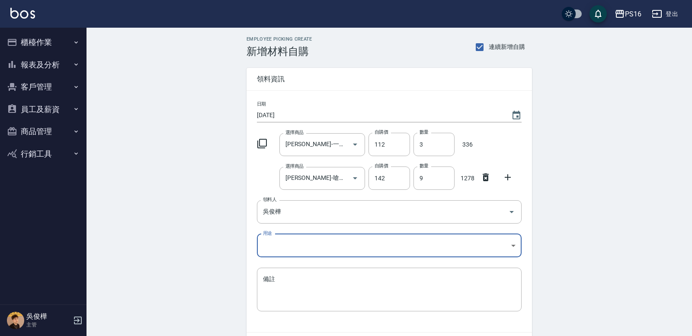
click at [299, 238] on body "PS16 登出 櫃檯作業 打帳單 帳單列表 現金收支登錄 材料自購登錄 每日結帳 報表及分析 報表目錄 店家區間累計表 店家日報表 互助日報表 互助月報表 互…" at bounding box center [346, 195] width 692 height 390
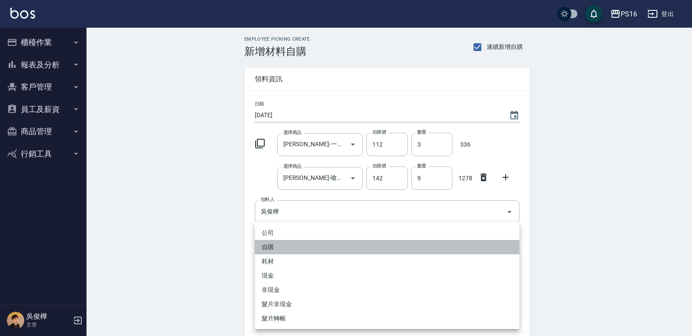
click at [294, 247] on li "自購" at bounding box center [387, 247] width 265 height 14
type input "自購"
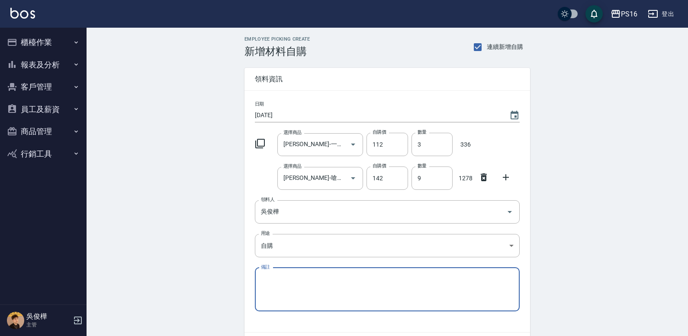
scroll to position [55, 0]
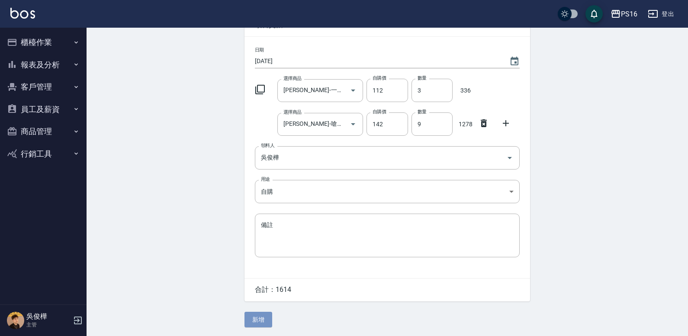
click at [249, 314] on button "新增" at bounding box center [258, 320] width 28 height 16
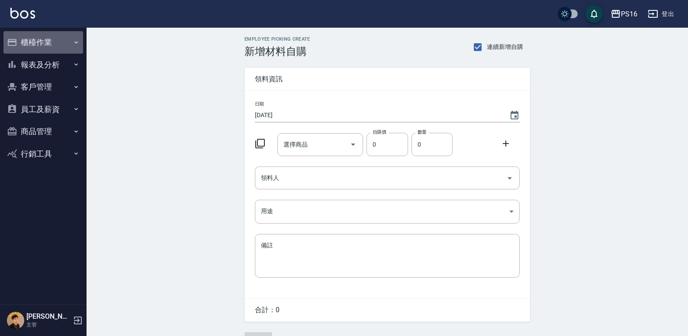
click at [59, 41] on button "櫃檯作業" at bounding box center [43, 42] width 80 height 22
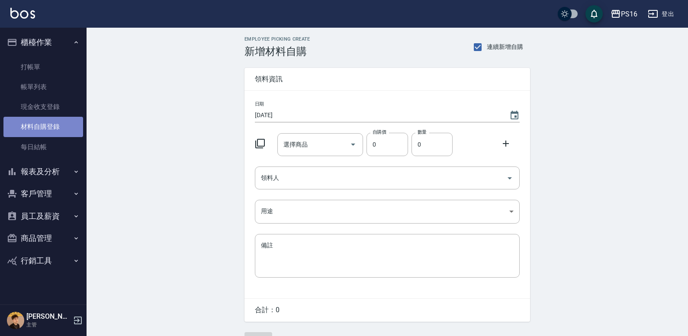
click at [49, 119] on link "材料自購登錄" at bounding box center [43, 127] width 80 height 20
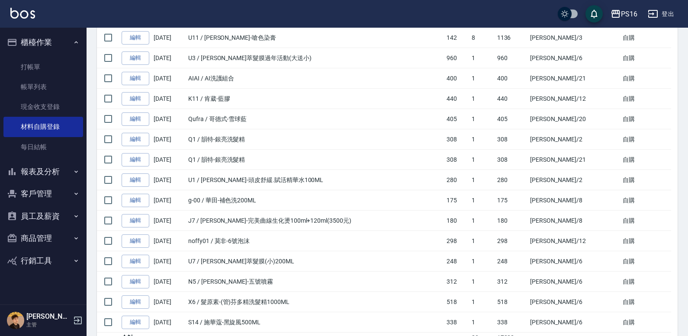
scroll to position [542, 0]
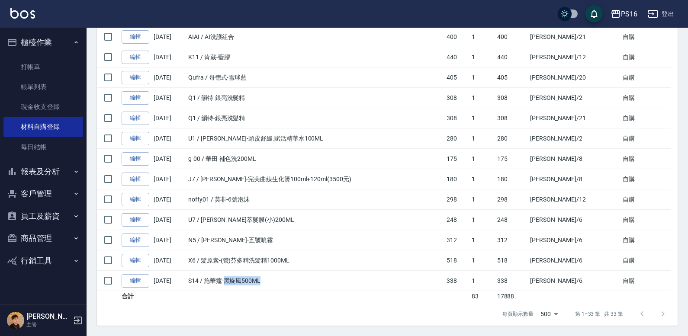
drag, startPoint x: 226, startPoint y: 282, endPoint x: 264, endPoint y: 281, distance: 38.1
click at [265, 285] on td "S14 / 施華蔻-黑旋風500ML" at bounding box center [315, 281] width 258 height 20
drag, startPoint x: 234, startPoint y: 261, endPoint x: 289, endPoint y: 263, distance: 55.0
click at [293, 263] on td "X6 / 髮原素-(管)芬多精洗髮精1000ML" at bounding box center [315, 260] width 258 height 20
drag, startPoint x: 223, startPoint y: 242, endPoint x: 250, endPoint y: 245, distance: 26.5
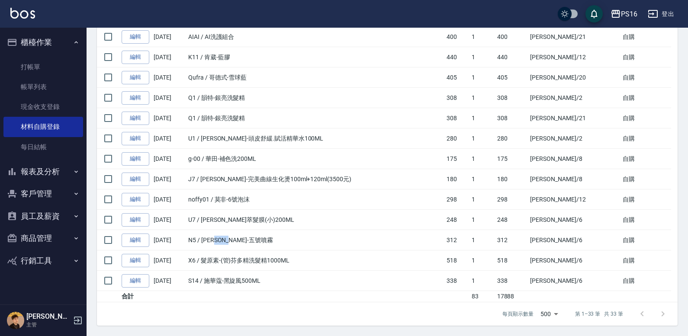
click at [250, 245] on td "N5 / [PERSON_NAME]-五號噴霧" at bounding box center [315, 240] width 258 height 20
drag, startPoint x: 217, startPoint y: 221, endPoint x: 272, endPoint y: 224, distance: 55.1
click at [277, 226] on td "U7 / [PERSON_NAME]萃髮膜(小)200ML" at bounding box center [315, 220] width 258 height 20
drag, startPoint x: 224, startPoint y: 282, endPoint x: 271, endPoint y: 279, distance: 47.7
click at [271, 279] on td "S14 / 施華蔻-黑旋風500ML" at bounding box center [315, 281] width 258 height 20
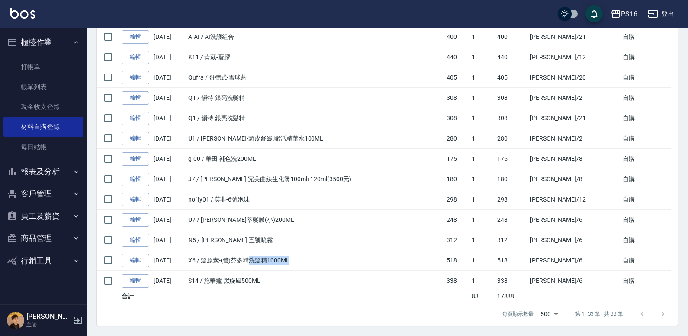
drag, startPoint x: 252, startPoint y: 261, endPoint x: 291, endPoint y: 261, distance: 38.9
click at [291, 261] on td "X6 / 髮原素-(管)芬多精洗髮精1000ML" at bounding box center [315, 260] width 258 height 20
drag, startPoint x: 227, startPoint y: 283, endPoint x: 261, endPoint y: 284, distance: 34.2
click at [261, 284] on td "S14 / 施華蔻-黑旋風500ML" at bounding box center [315, 281] width 258 height 20
click at [245, 217] on td "U7 / [PERSON_NAME]萃髮膜(小)200ML" at bounding box center [315, 220] width 258 height 20
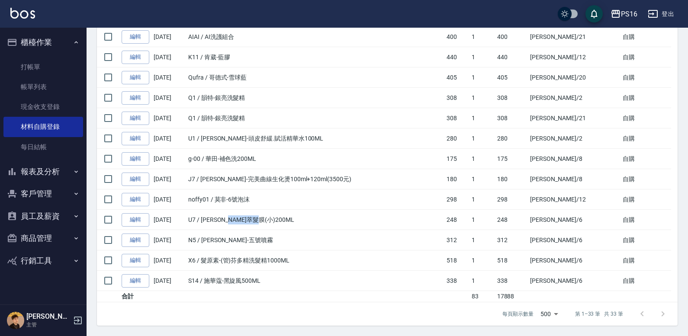
drag, startPoint x: 245, startPoint y: 217, endPoint x: 275, endPoint y: 220, distance: 30.0
click at [275, 220] on td "U7 / [PERSON_NAME]萃髮膜(小)200ML" at bounding box center [315, 220] width 258 height 20
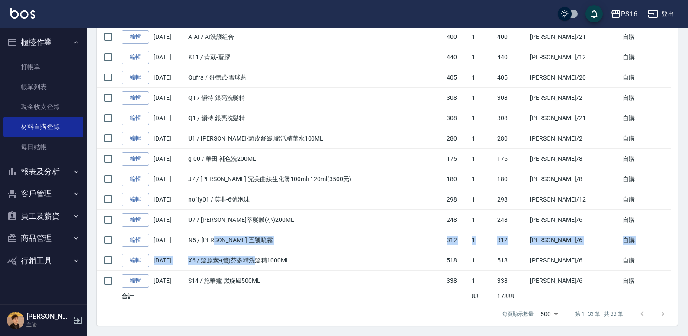
drag, startPoint x: 225, startPoint y: 240, endPoint x: 251, endPoint y: 254, distance: 29.4
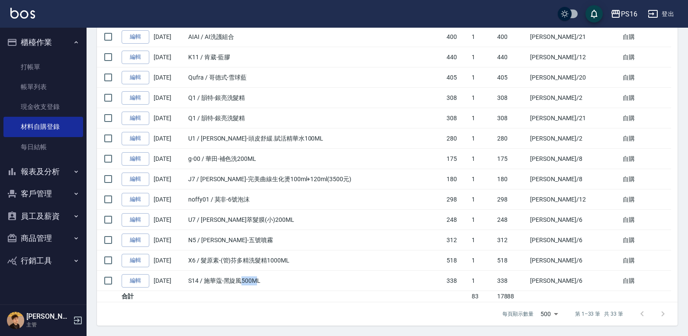
drag, startPoint x: 241, startPoint y: 280, endPoint x: 258, endPoint y: 283, distance: 17.1
click at [258, 283] on td "S14 / 施華蔻-黑旋風500ML" at bounding box center [315, 281] width 258 height 20
click at [494, 279] on td "1" at bounding box center [481, 281] width 25 height 20
drag, startPoint x: 513, startPoint y: 279, endPoint x: 535, endPoint y: 285, distance: 23.4
click at [535, 285] on tr "編輯 [DATE] S14 / 施華蔻-黑旋風500ML 338 1 338 [PERSON_NAME]/6 自購" at bounding box center [387, 281] width 580 height 20
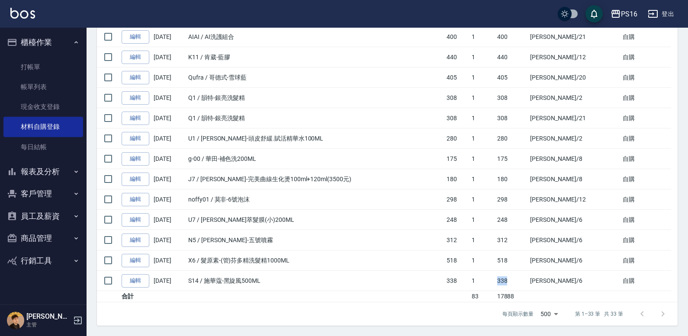
click at [528, 284] on td "338" at bounding box center [511, 281] width 33 height 20
click at [528, 281] on td "338" at bounding box center [511, 281] width 33 height 20
drag, startPoint x: 213, startPoint y: 221, endPoint x: 266, endPoint y: 226, distance: 53.4
click at [266, 226] on td "U7 / [PERSON_NAME]萃髮膜(小)200ML" at bounding box center [315, 220] width 258 height 20
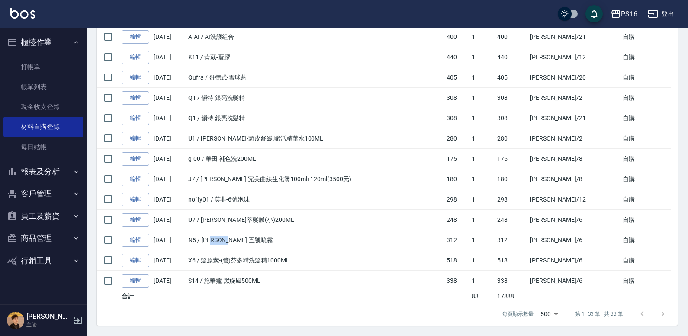
drag, startPoint x: 221, startPoint y: 236, endPoint x: 252, endPoint y: 243, distance: 31.9
click at [252, 243] on td "N5 / [PERSON_NAME]-五號噴霧" at bounding box center [315, 240] width 258 height 20
drag, startPoint x: 236, startPoint y: 263, endPoint x: 291, endPoint y: 269, distance: 55.2
click at [291, 269] on td "X6 / 髮原素-(管)芬多精洗髮精1000ML" at bounding box center [315, 260] width 258 height 20
drag, startPoint x: 213, startPoint y: 282, endPoint x: 247, endPoint y: 282, distance: 34.2
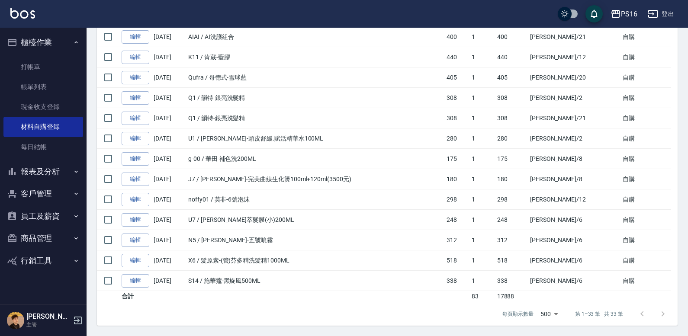
click at [227, 282] on td "S14 / 施華蔻-黑旋風500ML" at bounding box center [315, 281] width 258 height 20
drag, startPoint x: 271, startPoint y: 283, endPoint x: 285, endPoint y: 285, distance: 13.5
click at [284, 285] on td "S14 / 施華蔻-黑旋風500ML" at bounding box center [315, 281] width 258 height 20
drag, startPoint x: 246, startPoint y: 219, endPoint x: 267, endPoint y: 220, distance: 21.2
click at [267, 220] on td "U7 / [PERSON_NAME]萃髮膜(小)200ML" at bounding box center [315, 220] width 258 height 20
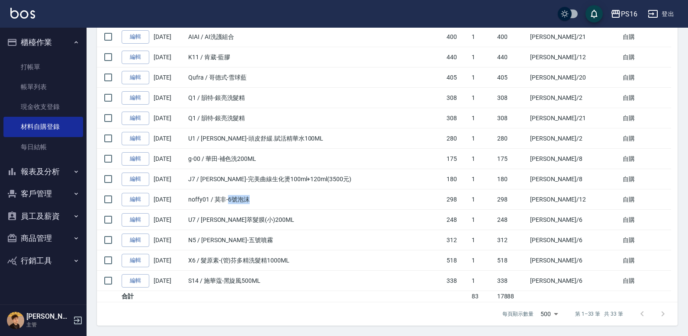
drag, startPoint x: 231, startPoint y: 200, endPoint x: 260, endPoint y: 200, distance: 28.5
click at [260, 200] on td "noffy01 / 莫非-6號泡沫" at bounding box center [315, 199] width 258 height 20
drag, startPoint x: 291, startPoint y: 178, endPoint x: 257, endPoint y: 163, distance: 36.6
click at [334, 173] on td "J7 / [PERSON_NAME]-完美曲線生化燙100ml+120ml(3500元)" at bounding box center [315, 179] width 258 height 20
drag, startPoint x: 240, startPoint y: 160, endPoint x: 260, endPoint y: 157, distance: 20.2
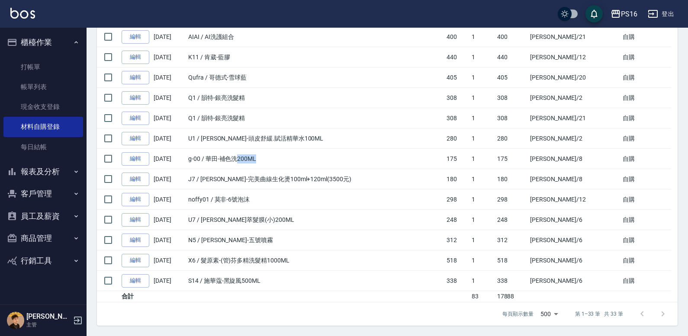
click at [260, 157] on td "g-00 / 華田-補色洗200ML" at bounding box center [315, 159] width 258 height 20
drag, startPoint x: 259, startPoint y: 137, endPoint x: 292, endPoint y: 144, distance: 33.1
click at [292, 144] on td "U1 / [PERSON_NAME]-頭皮舒緩.賦活精華水100ML" at bounding box center [315, 138] width 258 height 20
drag, startPoint x: 229, startPoint y: 118, endPoint x: 247, endPoint y: 119, distance: 18.2
click at [247, 119] on td "Q1 / 韻特-銀亮洗髮精" at bounding box center [315, 118] width 258 height 20
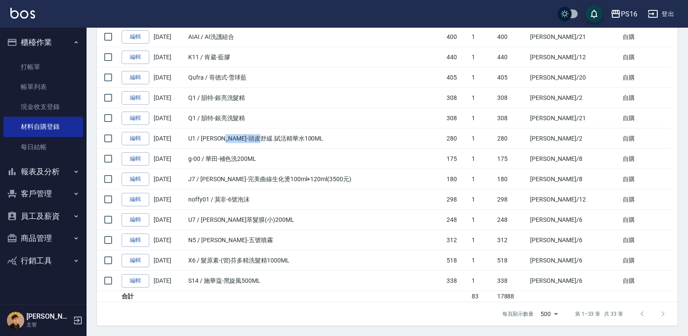
drag, startPoint x: 238, startPoint y: 135, endPoint x: 283, endPoint y: 137, distance: 45.1
click at [283, 137] on td "U1 / [PERSON_NAME]-頭皮舒緩.賦活精華水100ML" at bounding box center [315, 138] width 258 height 20
drag, startPoint x: 233, startPoint y: 161, endPoint x: 253, endPoint y: 165, distance: 20.7
click at [253, 165] on td "g-00 / 華田-補色洗200ML" at bounding box center [315, 159] width 258 height 20
drag, startPoint x: 270, startPoint y: 138, endPoint x: 292, endPoint y: 136, distance: 22.2
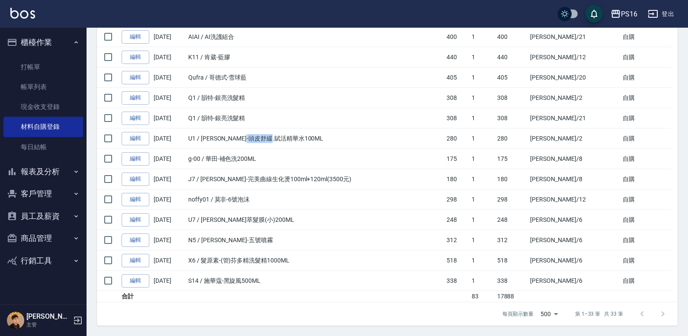
click at [292, 136] on td "U1 / [PERSON_NAME]-頭皮舒緩.賦活精華水100ML" at bounding box center [315, 138] width 258 height 20
click at [241, 157] on td "g-00 / 華田-補色洗200ML" at bounding box center [315, 159] width 258 height 20
drag, startPoint x: 241, startPoint y: 157, endPoint x: 250, endPoint y: 161, distance: 9.9
click at [250, 161] on td "g-00 / 華田-補色洗200ML" at bounding box center [315, 159] width 258 height 20
drag, startPoint x: 266, startPoint y: 137, endPoint x: 308, endPoint y: 138, distance: 42.4
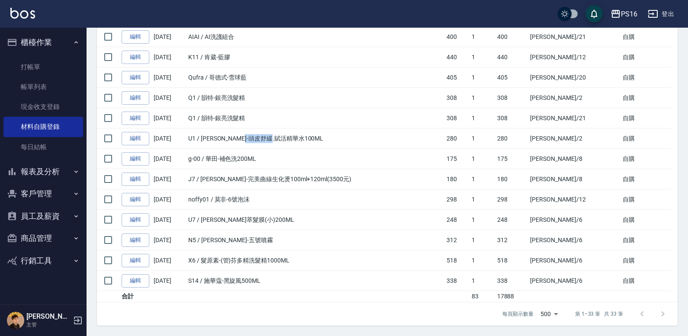
click at [308, 138] on td "U1 / [PERSON_NAME]-頭皮舒緩.賦活精華水100ML" at bounding box center [315, 138] width 258 height 20
drag, startPoint x: 231, startPoint y: 121, endPoint x: 247, endPoint y: 119, distance: 15.4
click at [247, 119] on td "Q1 / 韻特-銀亮洗髮精" at bounding box center [315, 118] width 258 height 20
drag, startPoint x: 231, startPoint y: 81, endPoint x: 242, endPoint y: 74, distance: 13.8
click at [241, 77] on td "Qufra / 哥德式-雪球藍" at bounding box center [315, 77] width 258 height 20
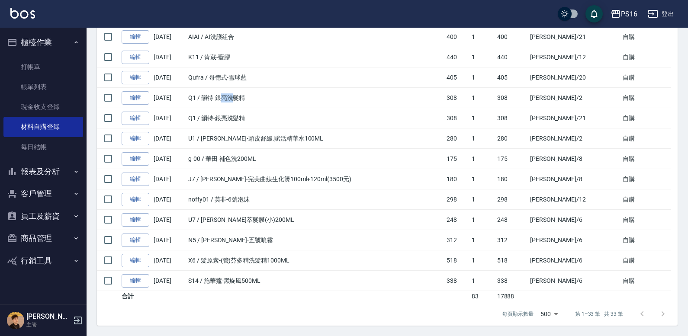
drag, startPoint x: 224, startPoint y: 98, endPoint x: 237, endPoint y: 98, distance: 13.0
click at [237, 98] on td "Q1 / 韻特-銀亮洗髮精" at bounding box center [315, 98] width 258 height 20
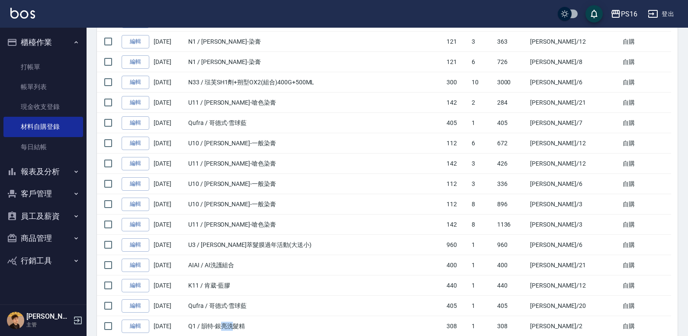
scroll to position [304, 0]
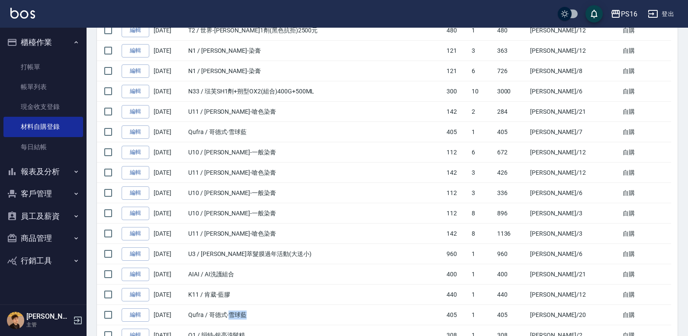
drag, startPoint x: 231, startPoint y: 314, endPoint x: 257, endPoint y: 313, distance: 26.4
click at [257, 313] on td "Qufra / 哥德式-雪球藍" at bounding box center [315, 315] width 258 height 20
drag, startPoint x: 219, startPoint y: 290, endPoint x: 266, endPoint y: 297, distance: 46.8
click at [268, 297] on td "K11 / 肯葳-藍膠" at bounding box center [315, 295] width 258 height 20
drag, startPoint x: 214, startPoint y: 272, endPoint x: 233, endPoint y: 273, distance: 19.1
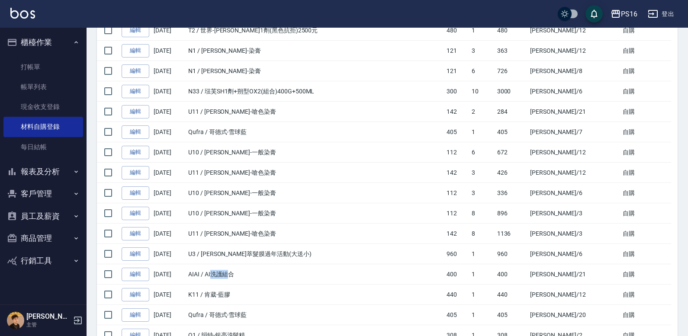
click at [233, 273] on td "AIAI / AI洗護組合" at bounding box center [315, 274] width 258 height 20
click at [242, 274] on td "AIAI / AI洗護組合" at bounding box center [315, 274] width 258 height 20
drag, startPoint x: 212, startPoint y: 275, endPoint x: 236, endPoint y: 276, distance: 24.3
click at [236, 276] on td "AIAI / AI洗護組合" at bounding box center [315, 274] width 258 height 20
drag, startPoint x: 252, startPoint y: 256, endPoint x: 284, endPoint y: 254, distance: 31.7
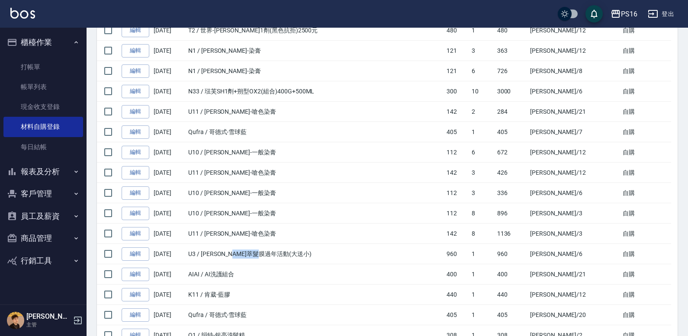
click at [284, 254] on td "U3 / [PERSON_NAME]萃髮膜過年活動(大送小)" at bounding box center [315, 254] width 258 height 20
drag, startPoint x: 212, startPoint y: 256, endPoint x: 298, endPoint y: 260, distance: 85.3
click at [298, 260] on td "U3 / [PERSON_NAME]萃髮膜過年活動(大送小)" at bounding box center [315, 254] width 258 height 20
drag, startPoint x: 209, startPoint y: 273, endPoint x: 239, endPoint y: 278, distance: 30.6
click at [238, 275] on td "AIAI / AI洗護組合" at bounding box center [315, 274] width 258 height 20
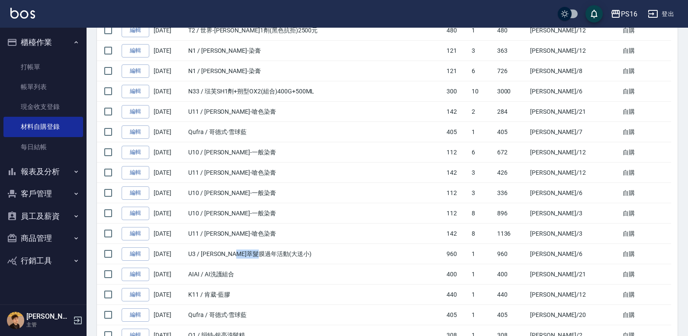
drag, startPoint x: 256, startPoint y: 251, endPoint x: 285, endPoint y: 257, distance: 30.5
click at [285, 257] on td "U3 / [PERSON_NAME]萃髮膜過年活動(大送小)" at bounding box center [315, 254] width 258 height 20
drag, startPoint x: 218, startPoint y: 255, endPoint x: 296, endPoint y: 256, distance: 77.4
click at [296, 256] on td "U3 / [PERSON_NAME]萃髮膜過年活動(大送小)" at bounding box center [315, 254] width 258 height 20
drag, startPoint x: 222, startPoint y: 234, endPoint x: 250, endPoint y: 251, distance: 32.6
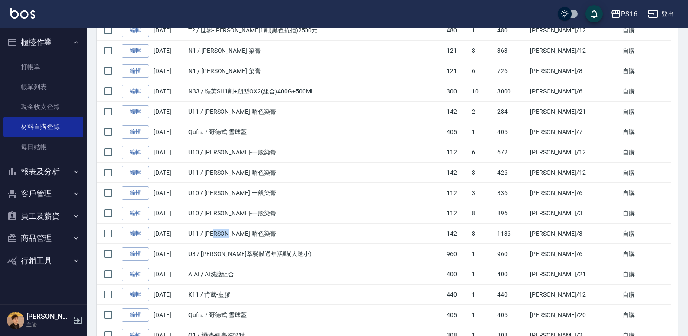
click at [255, 237] on td "U11 / [PERSON_NAME]-嗆色染膏" at bounding box center [315, 234] width 258 height 20
drag, startPoint x: 264, startPoint y: 254, endPoint x: 288, endPoint y: 260, distance: 25.2
click at [298, 258] on td "U3 / [PERSON_NAME]萃髮膜過年活動(大送小)" at bounding box center [315, 254] width 258 height 20
drag, startPoint x: 206, startPoint y: 274, endPoint x: 246, endPoint y: 272, distance: 39.9
click at [246, 272] on td "AIAI / AI洗護組合" at bounding box center [315, 274] width 258 height 20
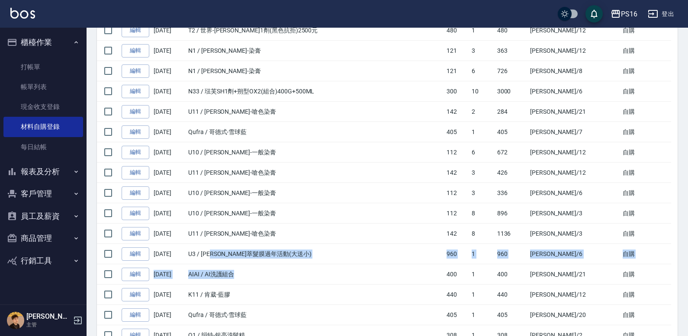
drag, startPoint x: 217, startPoint y: 255, endPoint x: 297, endPoint y: 266, distance: 80.4
click at [297, 266] on tbody "編輯 [DATE] U11 / [PERSON_NAME]-嗆色染膏 142 9 1278 [PERSON_NAME]/6 自購 編輯 [DATE] U10 …" at bounding box center [387, 199] width 580 height 682
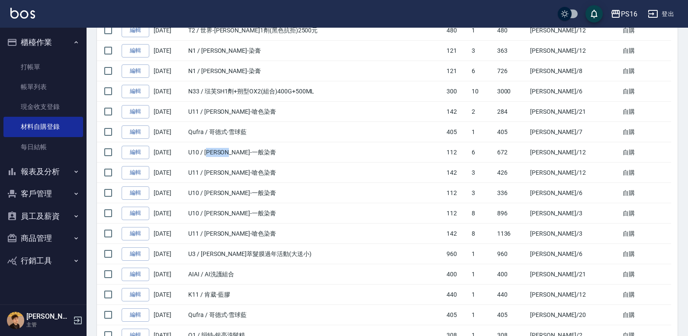
drag, startPoint x: 211, startPoint y: 157, endPoint x: 260, endPoint y: 153, distance: 49.1
click at [260, 152] on td "U10 / [PERSON_NAME]-一般染膏" at bounding box center [315, 152] width 258 height 20
drag, startPoint x: 232, startPoint y: 134, endPoint x: 249, endPoint y: 134, distance: 16.4
click at [249, 134] on td "Qufra / 哥德式-雪球藍" at bounding box center [315, 132] width 258 height 20
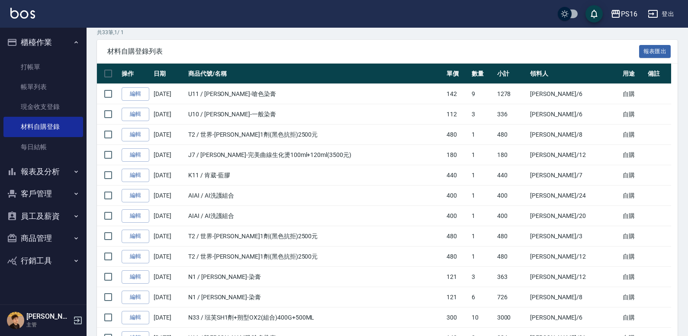
scroll to position [74, 0]
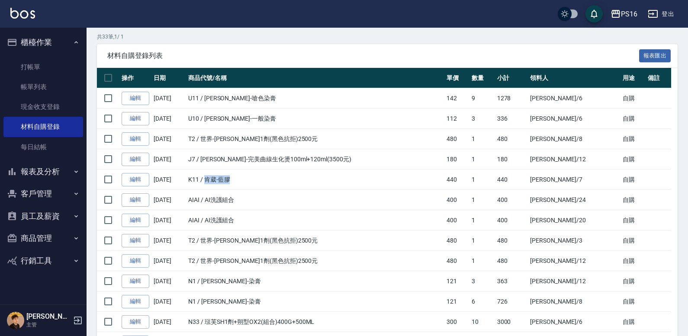
drag, startPoint x: 207, startPoint y: 183, endPoint x: 242, endPoint y: 184, distance: 35.1
click at [242, 184] on td "K11 / 肯葳-藍膠" at bounding box center [315, 180] width 258 height 20
drag, startPoint x: 303, startPoint y: 163, endPoint x: 354, endPoint y: 159, distance: 51.2
click at [354, 159] on td "J7 / [PERSON_NAME]-完美曲線生化燙100ml+120ml(3500元)" at bounding box center [315, 159] width 258 height 20
drag, startPoint x: 249, startPoint y: 138, endPoint x: 323, endPoint y: 139, distance: 73.5
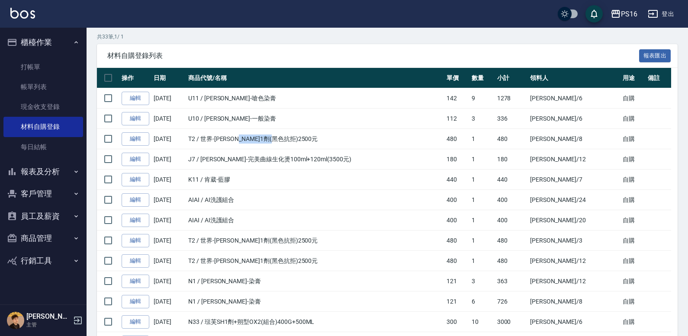
click at [323, 139] on td "T2 / 世界-[PERSON_NAME]1劑(黑色抗拒)2500元" at bounding box center [315, 139] width 258 height 20
